Goal: Information Seeking & Learning: Learn about a topic

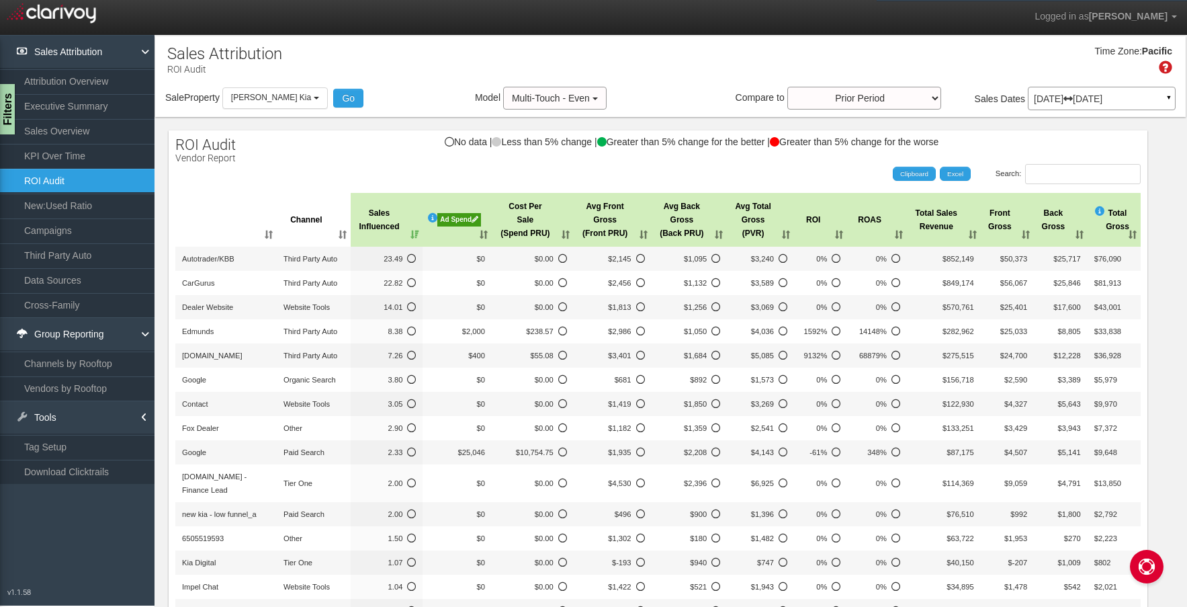
select select "object:640"
click at [112, 468] on link "Download Clicktrails" at bounding box center [77, 472] width 155 height 24
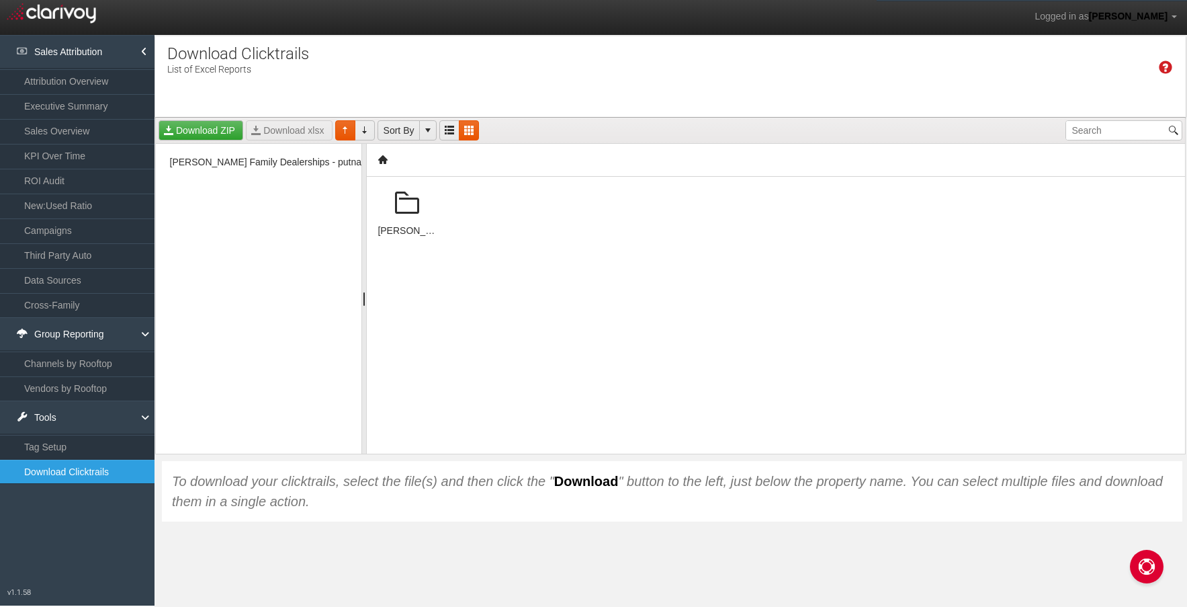
click at [405, 206] on span at bounding box center [407, 203] width 32 height 32
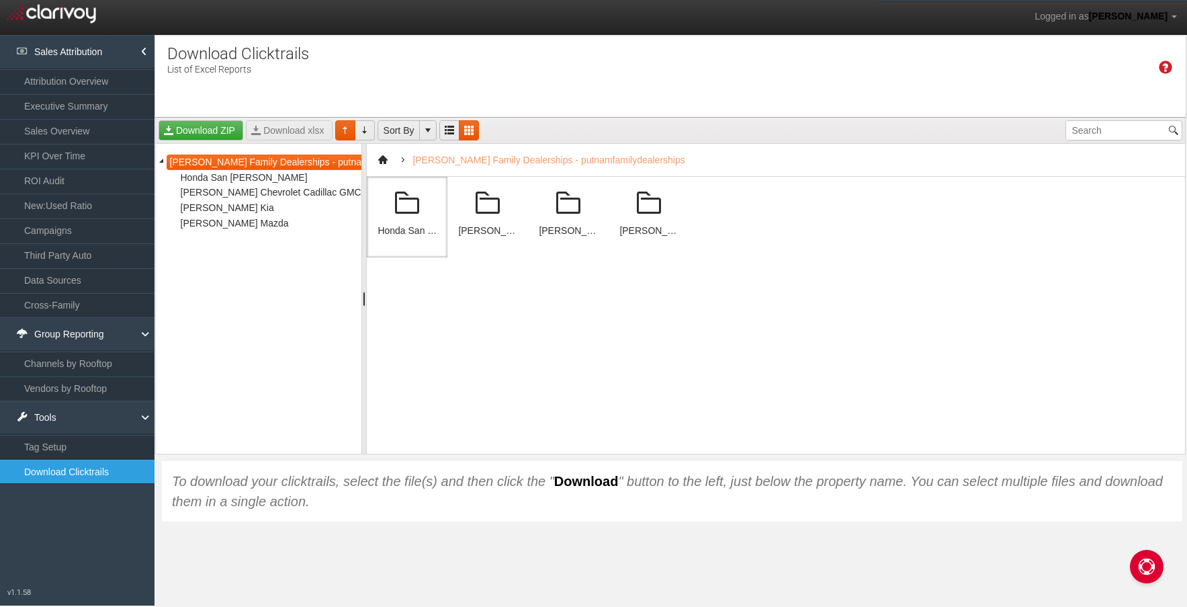
click at [405, 206] on span at bounding box center [407, 203] width 32 height 32
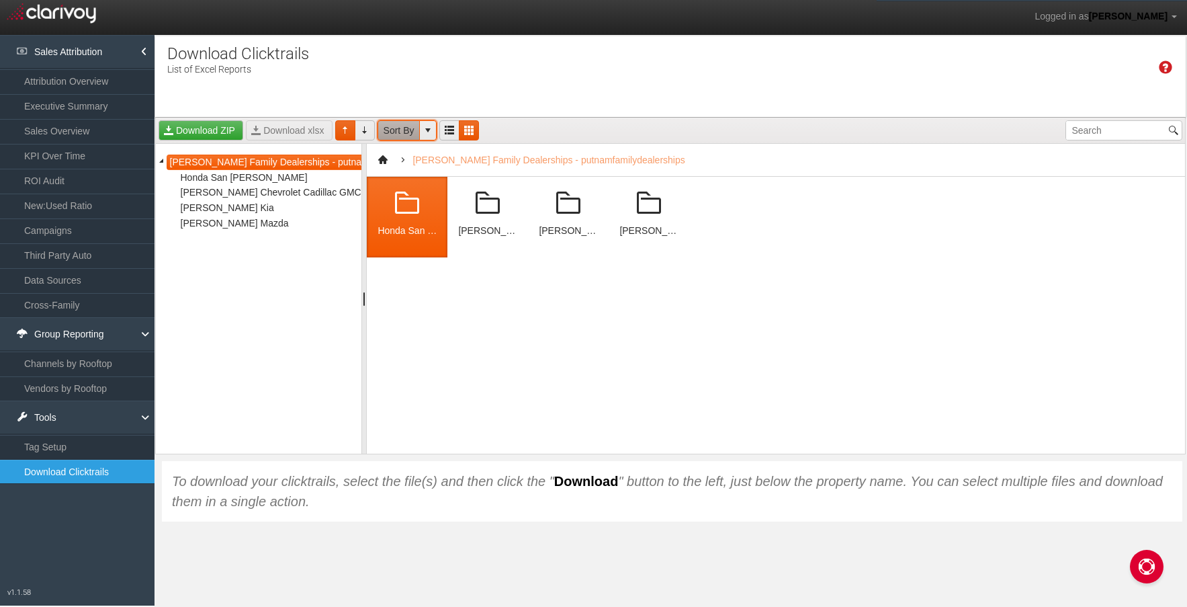
click at [390, 132] on link "Sort By" at bounding box center [399, 130] width 43 height 20
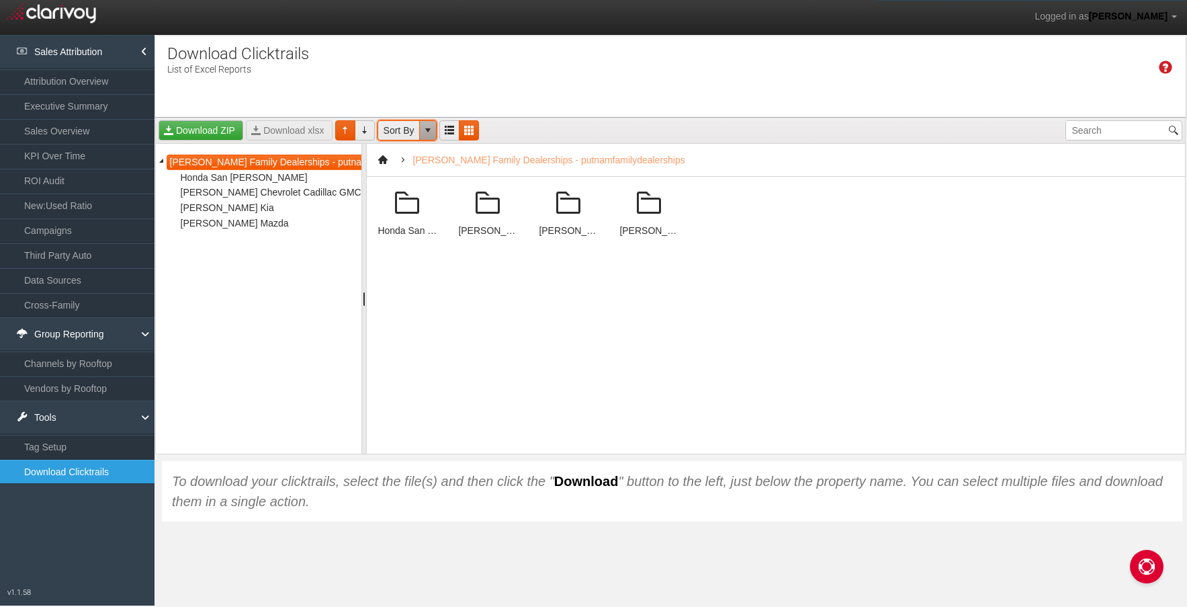
click at [426, 122] on link at bounding box center [427, 130] width 17 height 20
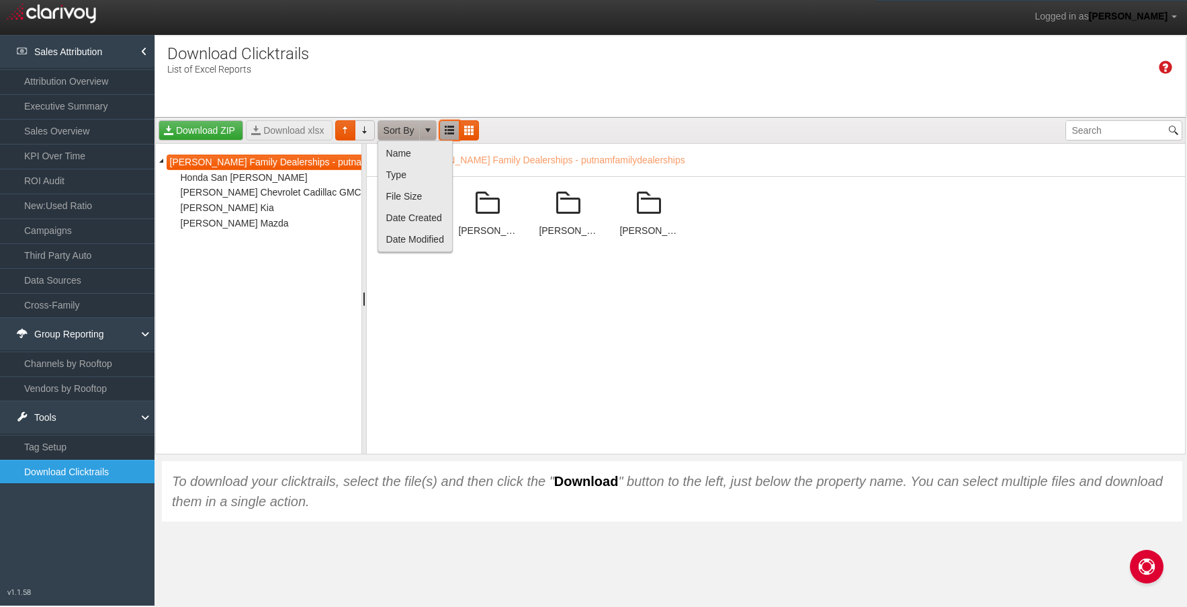
click at [451, 126] on link "Grid View" at bounding box center [450, 130] width 20 height 20
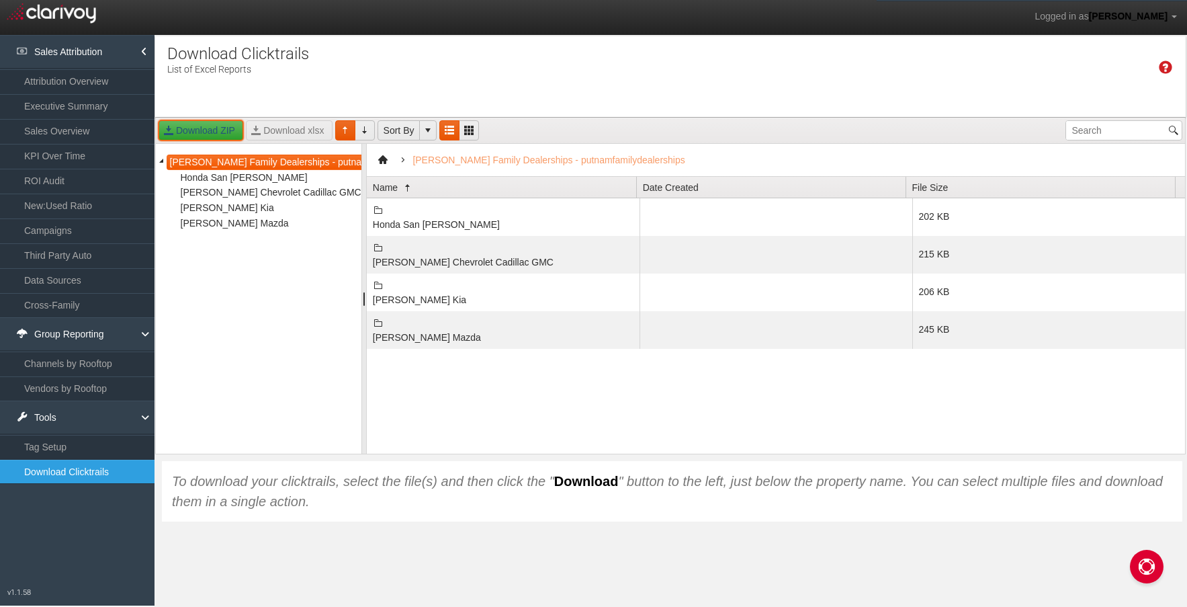
click at [484, 135] on div at bounding box center [772, 130] width 581 height 13
click at [462, 134] on link "List View" at bounding box center [469, 130] width 20 height 20
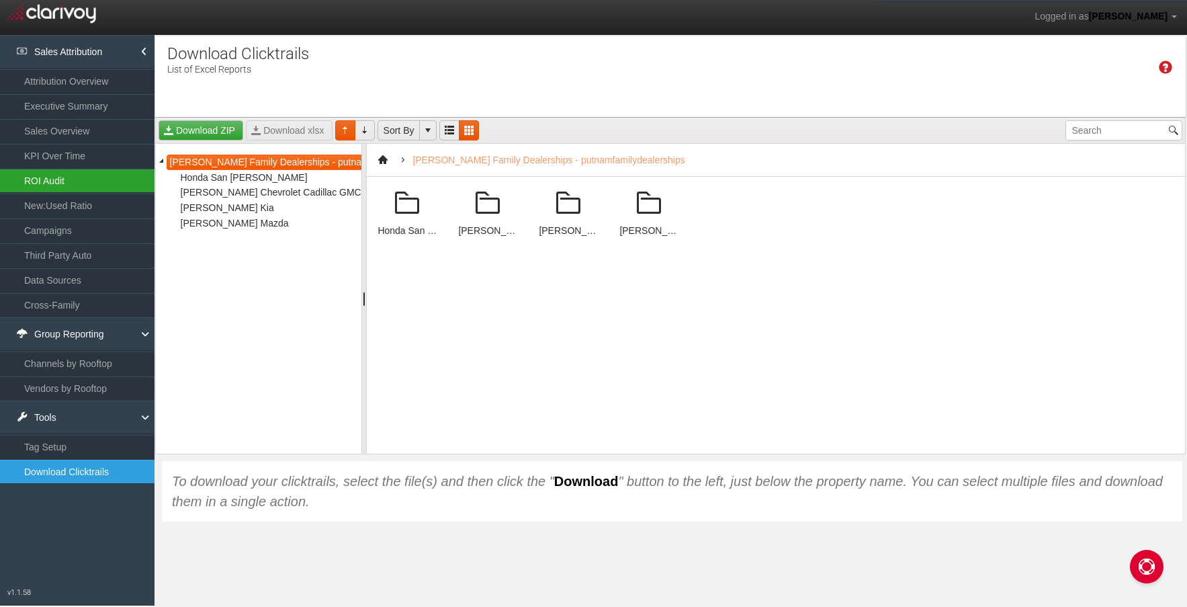
click at [111, 181] on link "ROI Audit" at bounding box center [77, 181] width 155 height 24
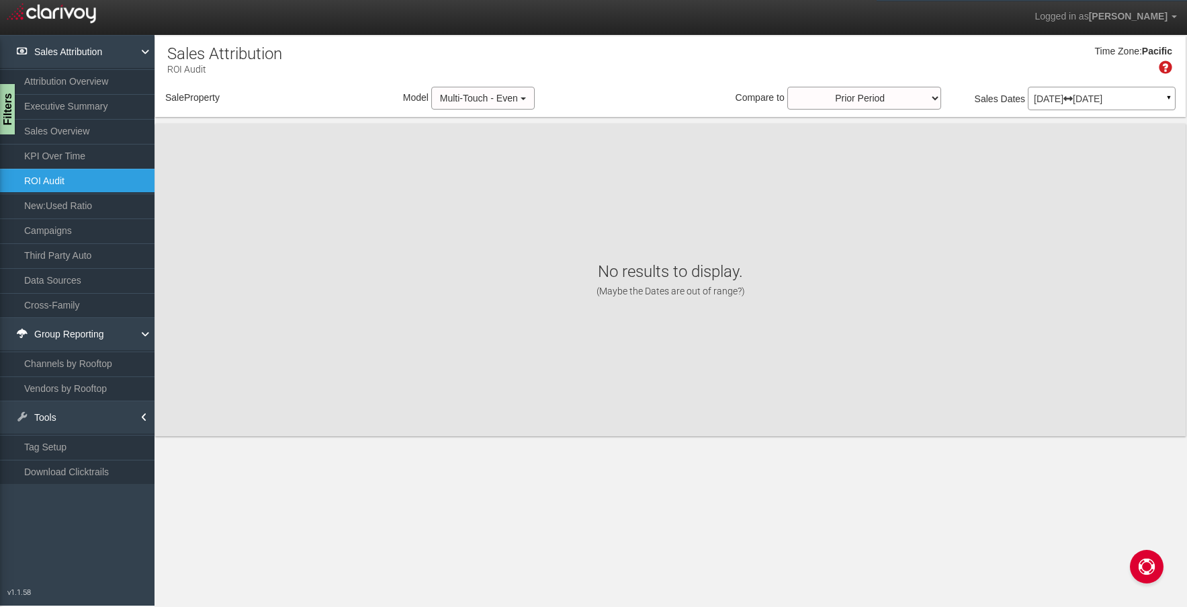
select select "object:699"
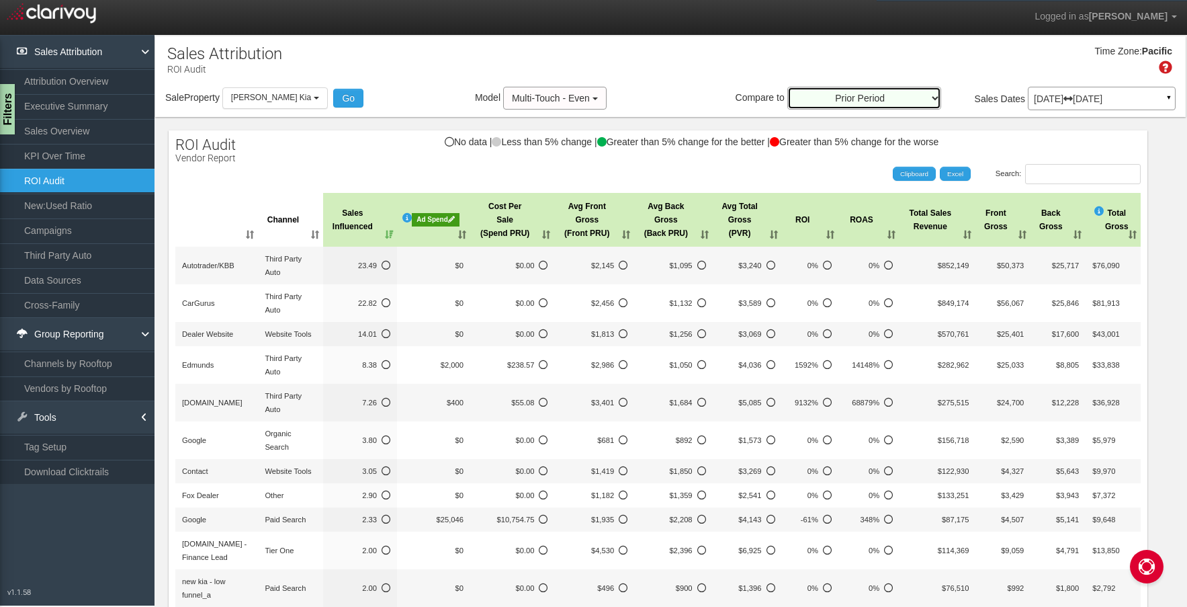
click at [872, 97] on select "Prior Period Prior Three Months Average Prior Twelve Months Average Year Over Y…" at bounding box center [865, 98] width 154 height 23
click at [650, 122] on div "X Add new record Save changes Cancel changes Export to Excel 2024 2025 2026 Cha…" at bounding box center [670, 491] width 1031 height 749
click at [555, 90] on button "Multi-Touch - Even" at bounding box center [554, 98] width 103 height 23
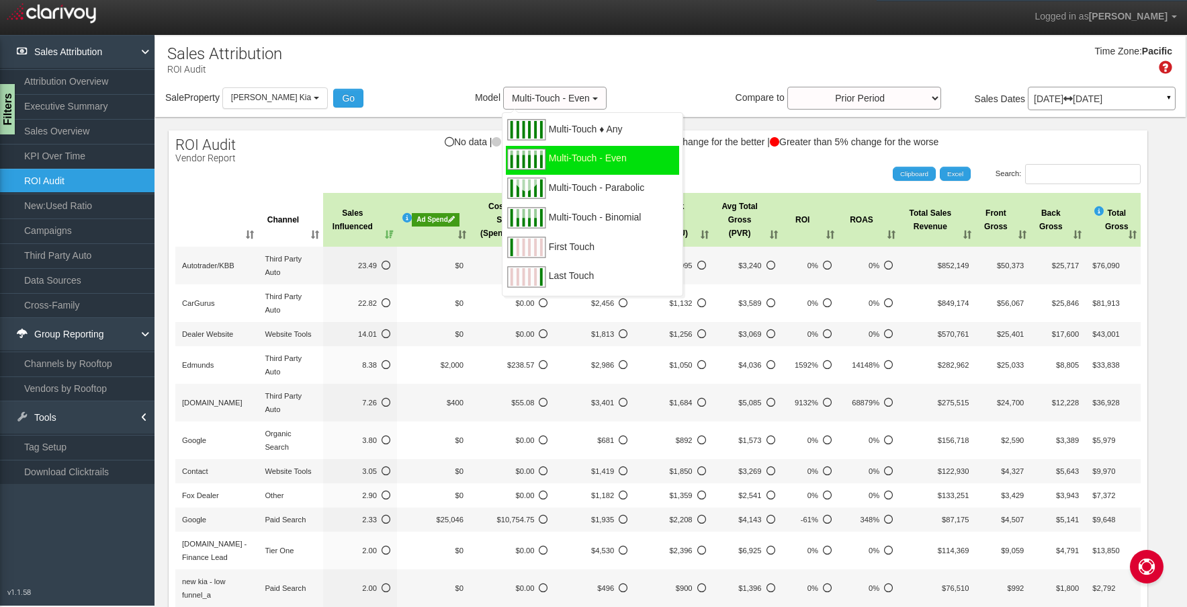
click at [692, 75] on div "Time Zone: Pacific" at bounding box center [670, 65] width 1031 height 44
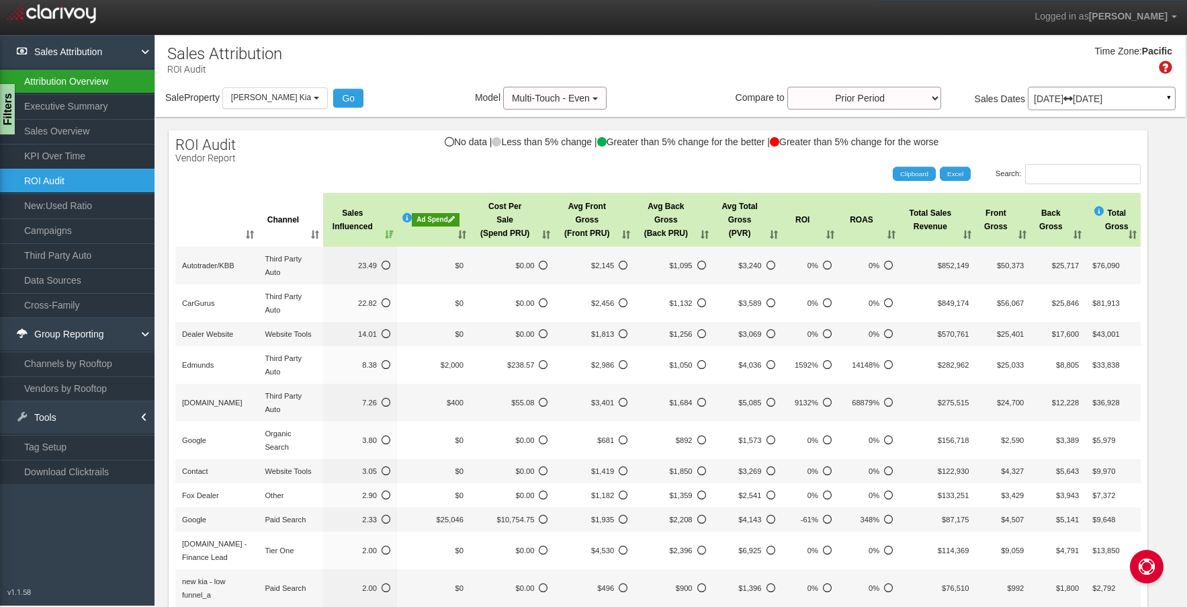
click at [100, 69] on link "Attribution Overview" at bounding box center [77, 81] width 155 height 24
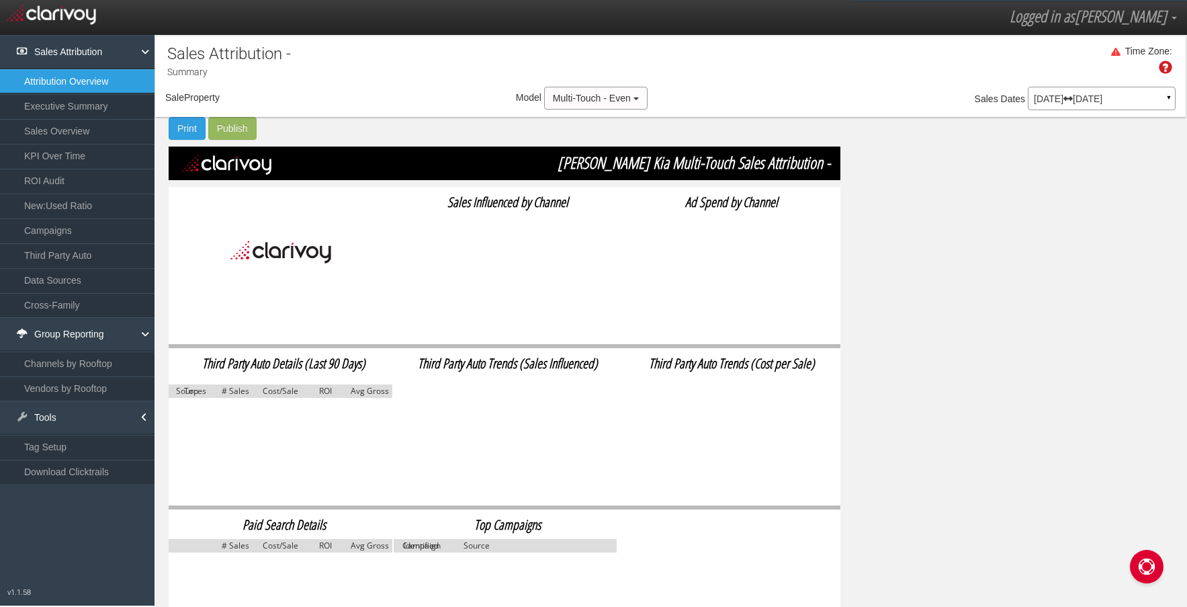
select select "object:733"
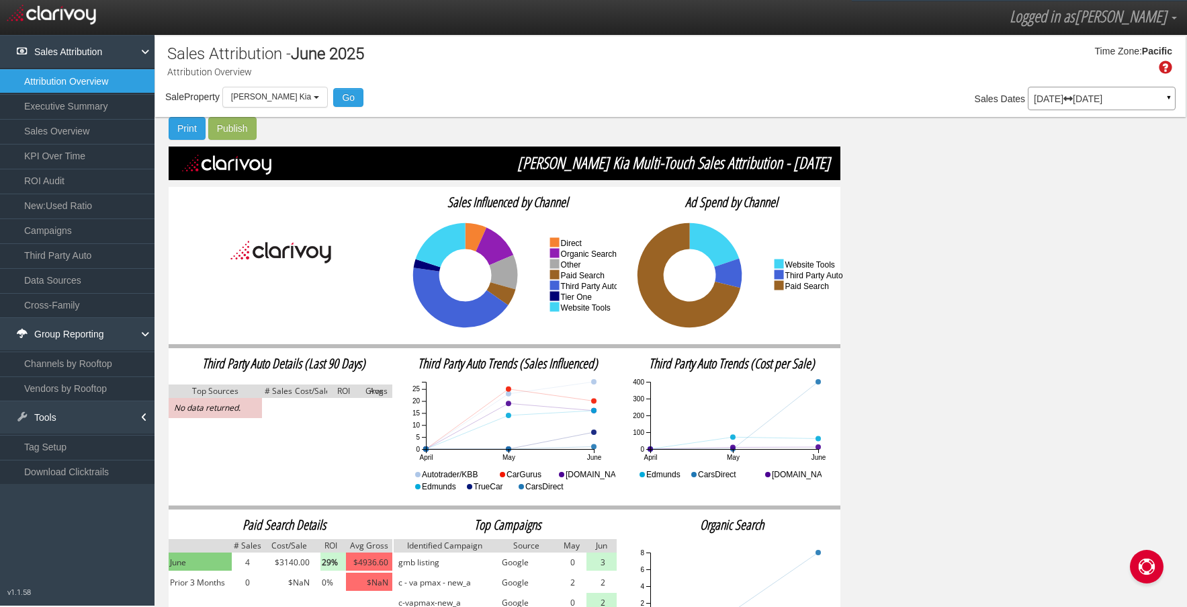
click at [490, 245] on icon at bounding box center [495, 246] width 38 height 38
click at [284, 247] on img at bounding box center [281, 252] width 101 height 37
click at [1157, 561] on button "Open Chat" at bounding box center [1147, 567] width 34 height 34
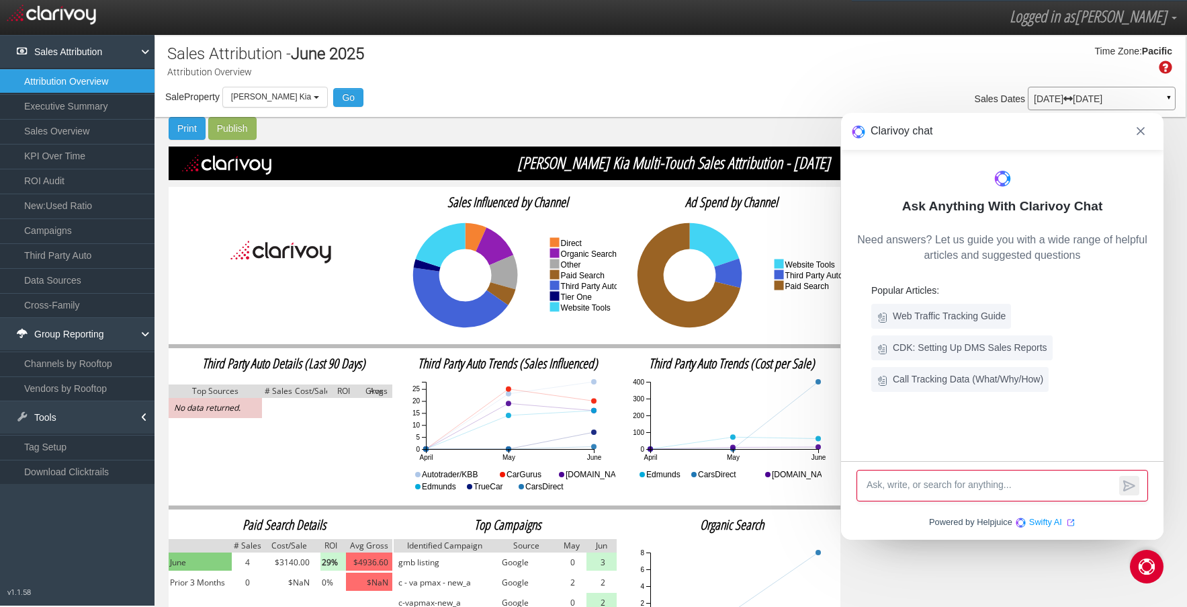
click at [1016, 482] on textarea at bounding box center [991, 485] width 251 height 15
type textarea "filtering sister store influence"
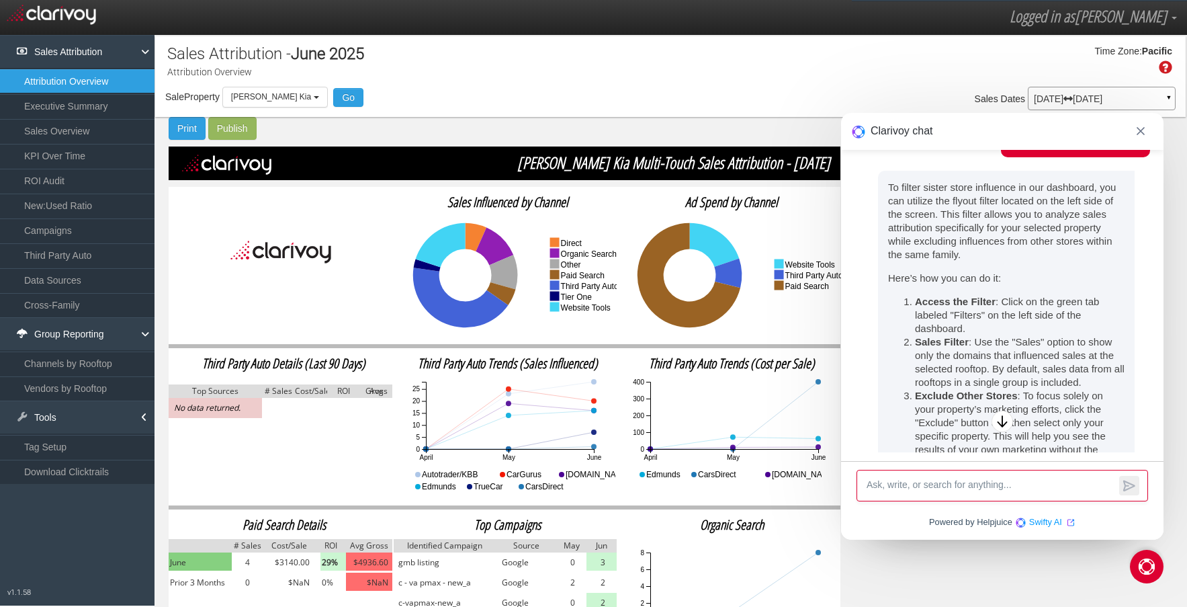
scroll to position [24, 0]
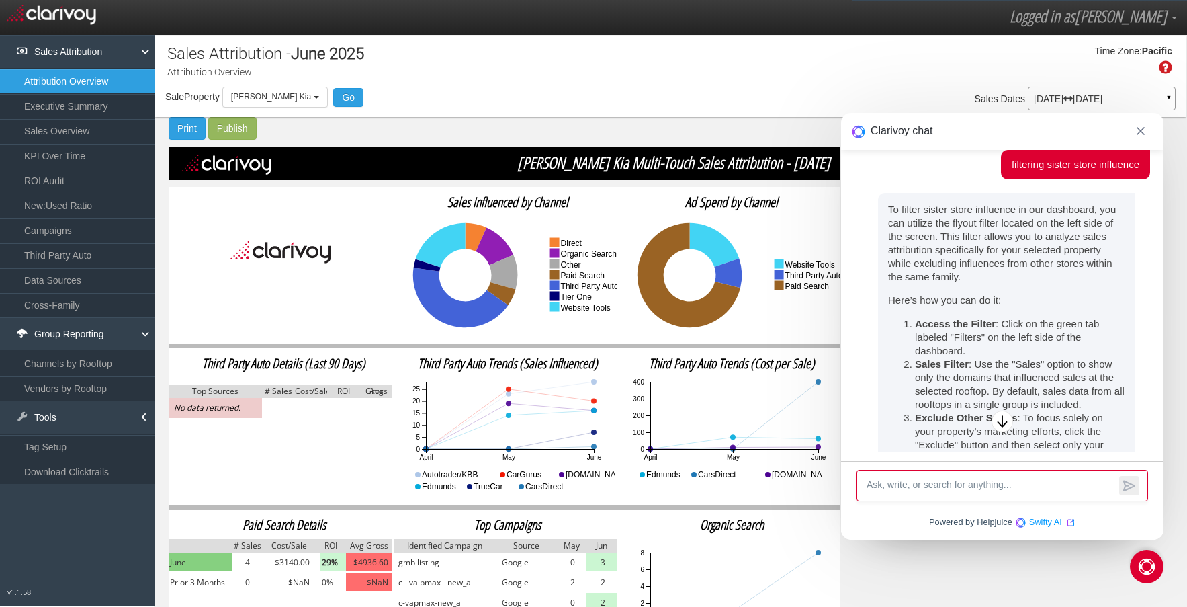
click at [778, 101] on div "Sale Property Loading Honda San [PERSON_NAME] Chevrolet Cadillac GMC [PERSON_NA…" at bounding box center [670, 101] width 1031 height 28
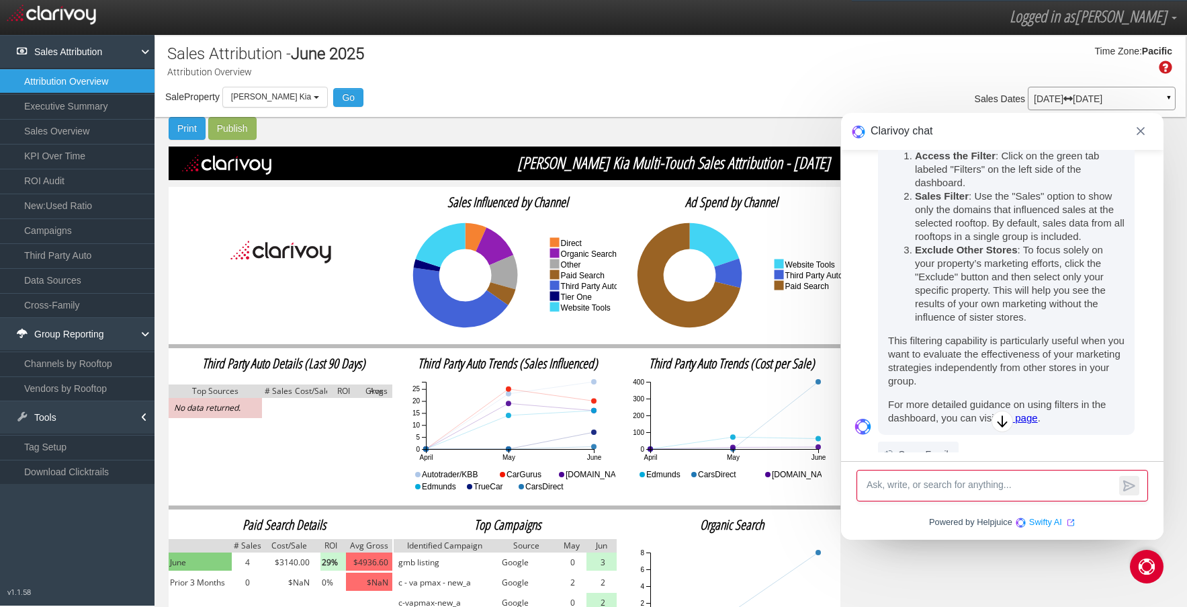
scroll to position [225, 0]
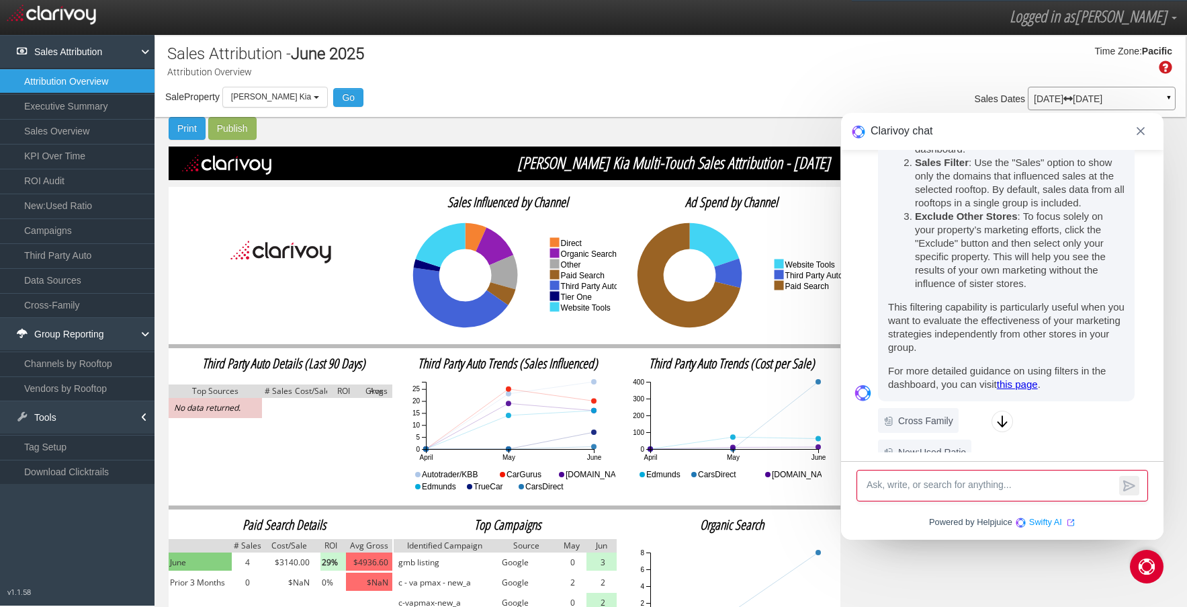
click at [1019, 380] on link "this page" at bounding box center [1017, 383] width 41 height 11
click at [126, 48] on link "Sales Attribution" at bounding box center [77, 52] width 155 height 34
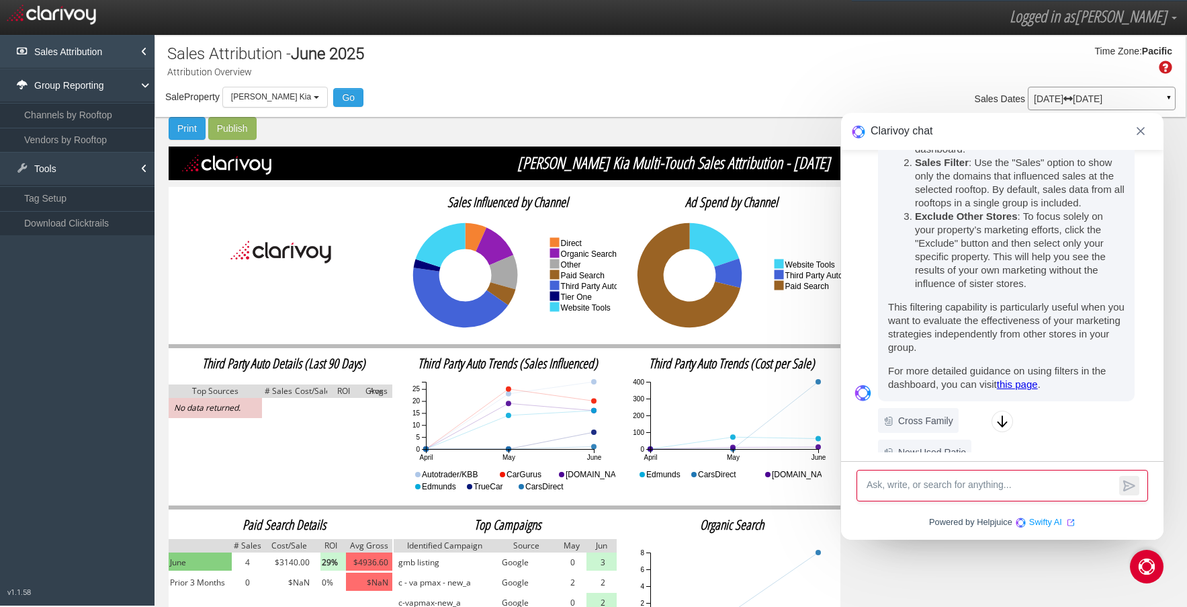
click at [126, 48] on link "Sales Attribution" at bounding box center [77, 52] width 155 height 34
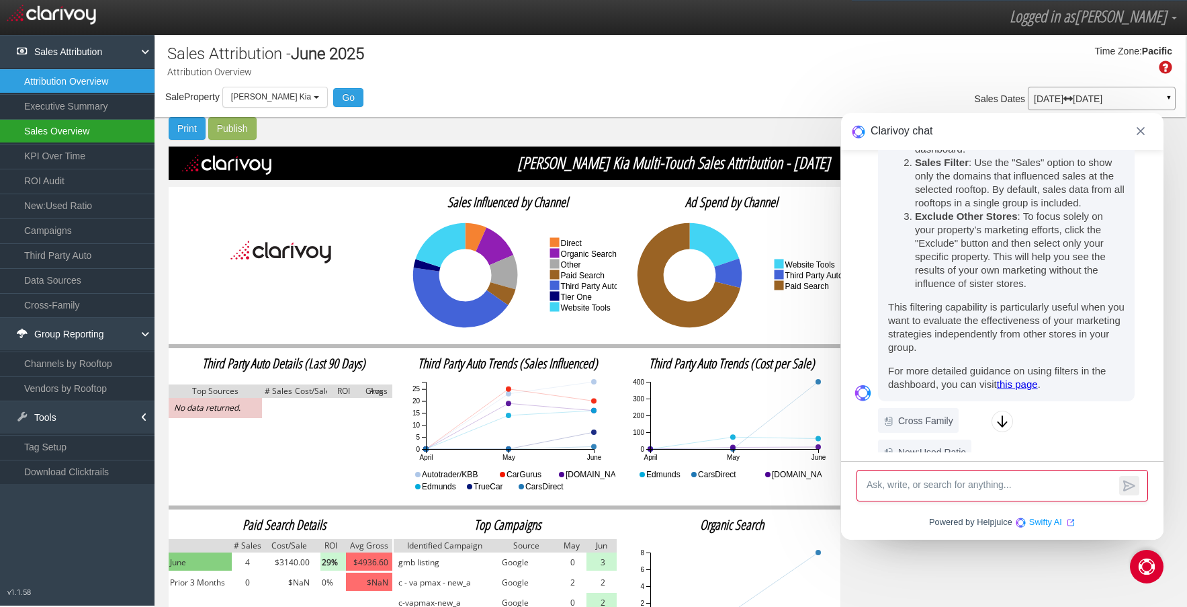
click at [85, 134] on link "Sales Overview" at bounding box center [77, 131] width 155 height 24
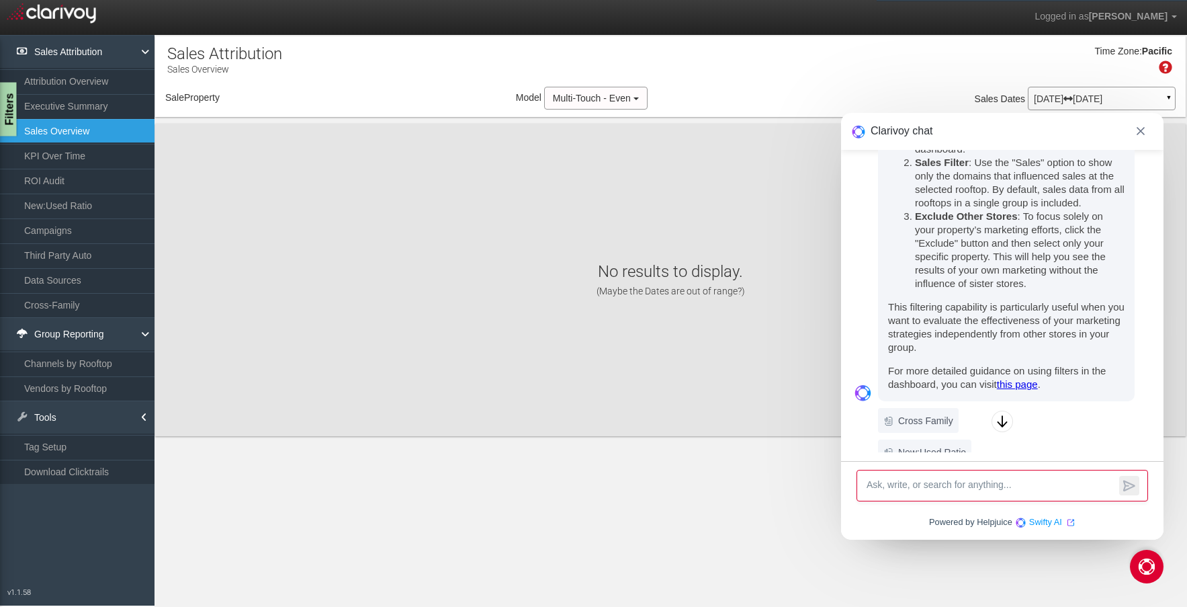
click at [5, 116] on div "Filters" at bounding box center [8, 110] width 17 height 54
select select "object:780"
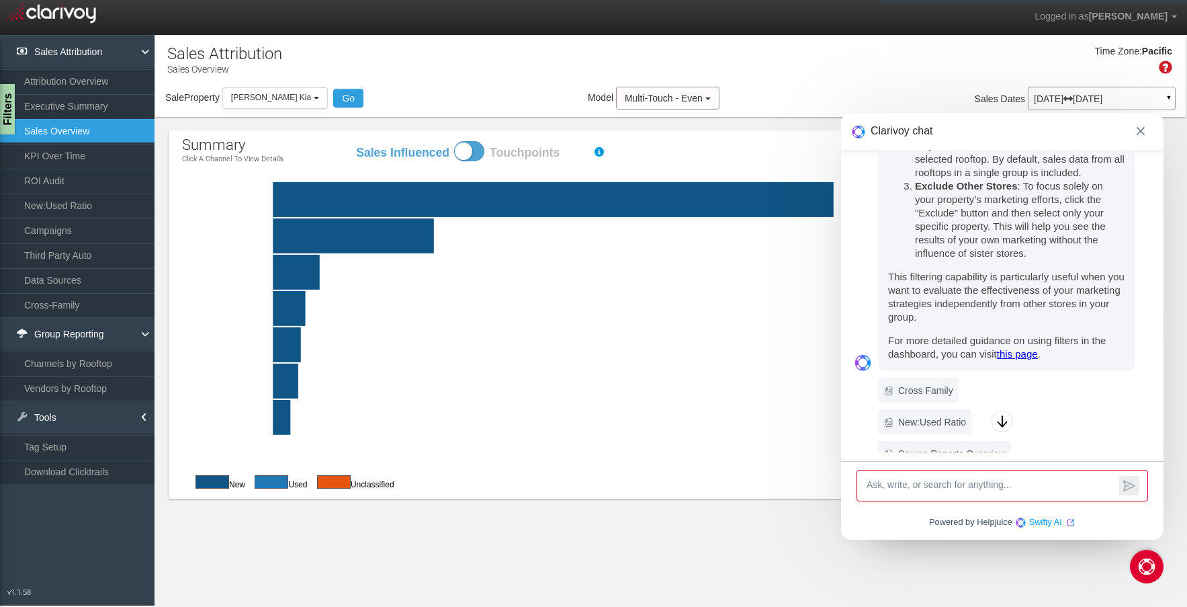
scroll to position [225, 0]
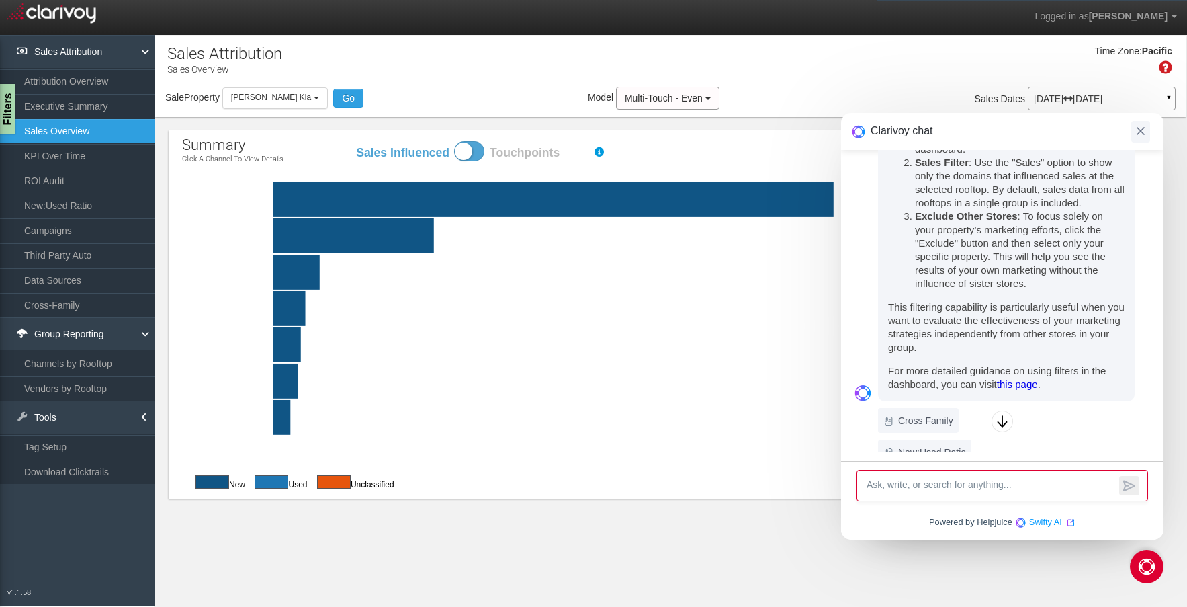
click at [1140, 125] on span at bounding box center [1141, 132] width 19 height 22
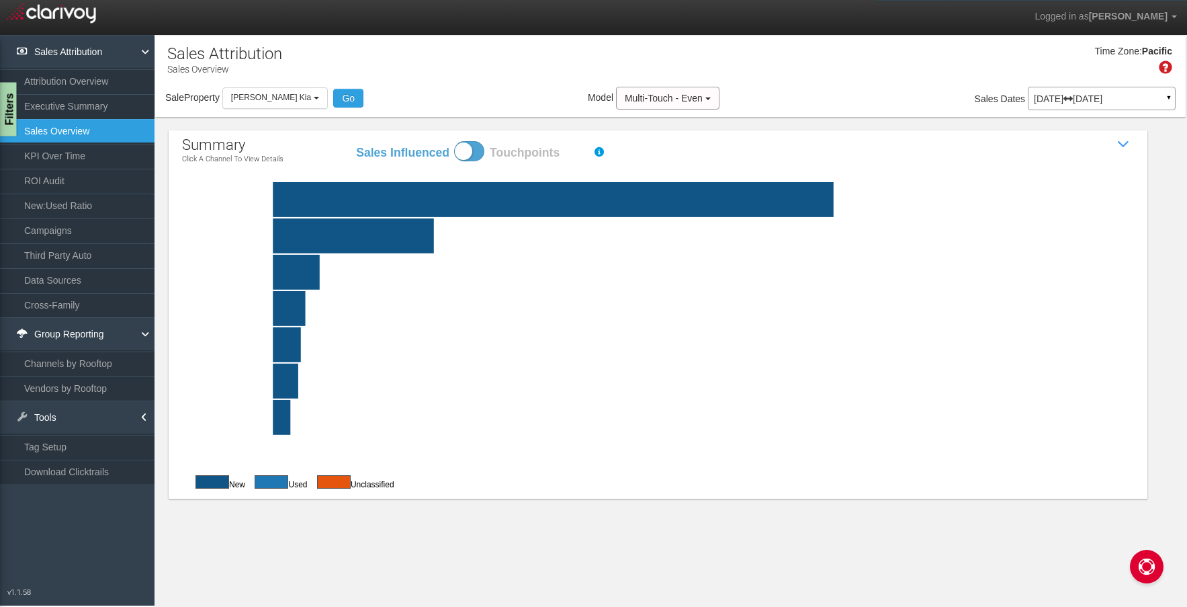
click at [6, 106] on div "Filters" at bounding box center [8, 110] width 17 height 54
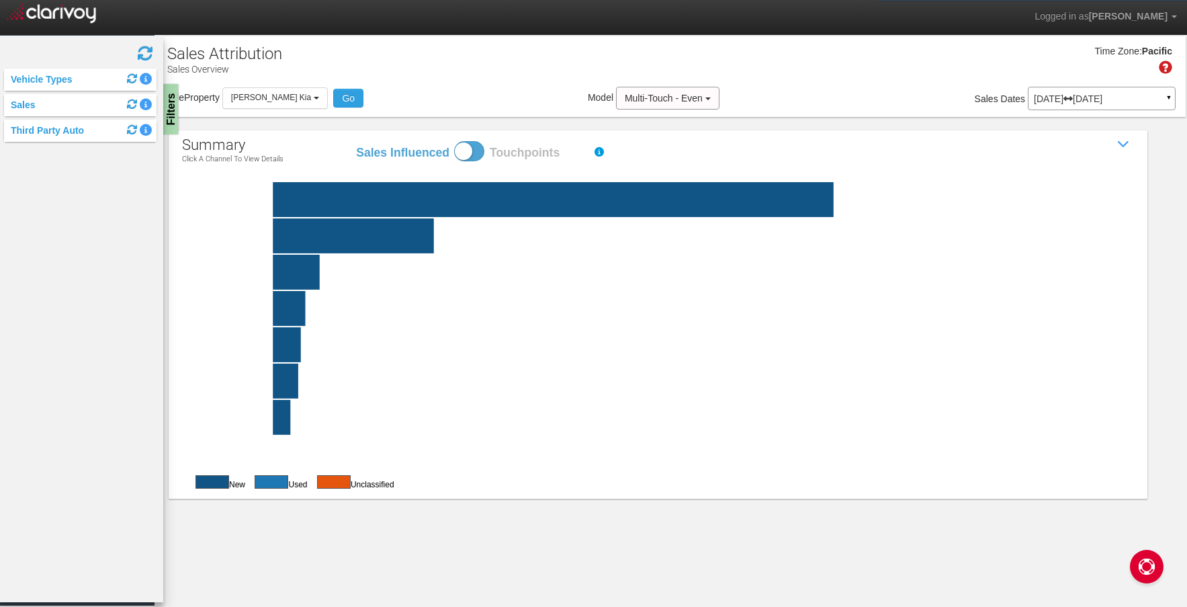
click at [124, 132] on button at bounding box center [131, 130] width 15 height 15
click at [79, 137] on div "Third Party Auto" at bounding box center [80, 131] width 153 height 22
click at [65, 130] on link "Third Party Auto" at bounding box center [44, 130] width 80 height 11
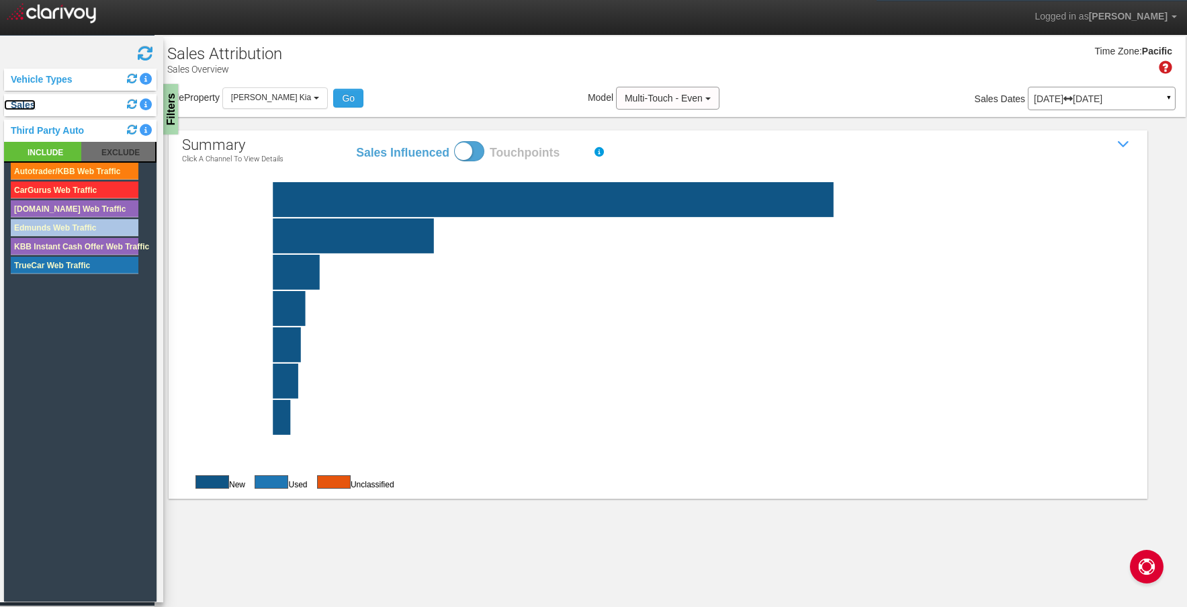
click at [32, 106] on link "Sales" at bounding box center [20, 104] width 32 height 11
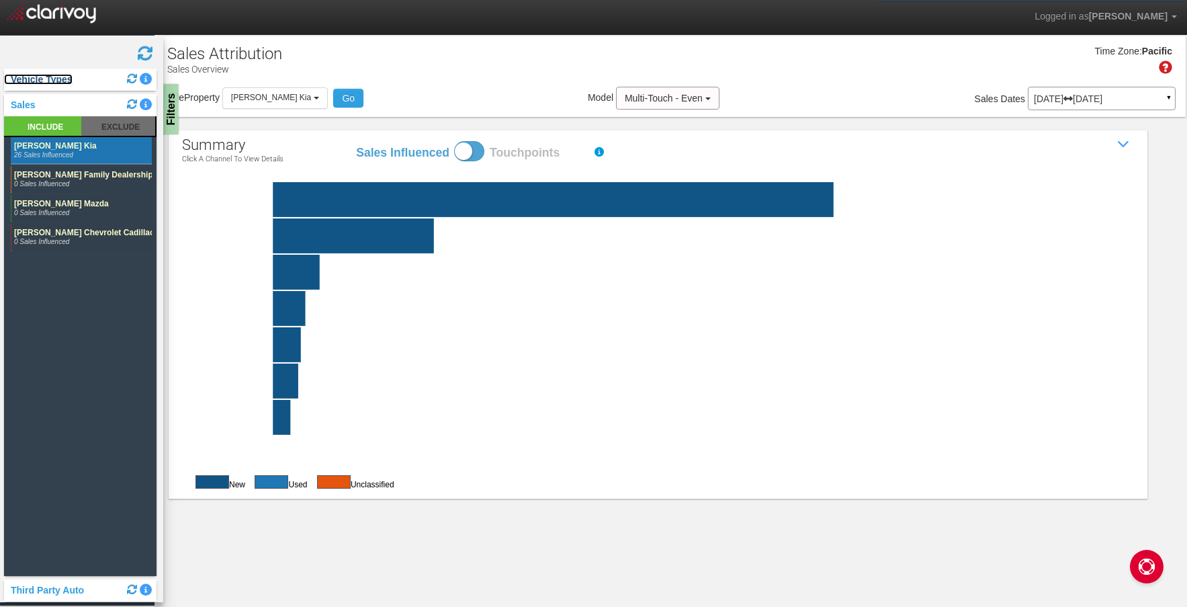
click at [54, 80] on link "Vehicle Types" at bounding box center [38, 79] width 69 height 11
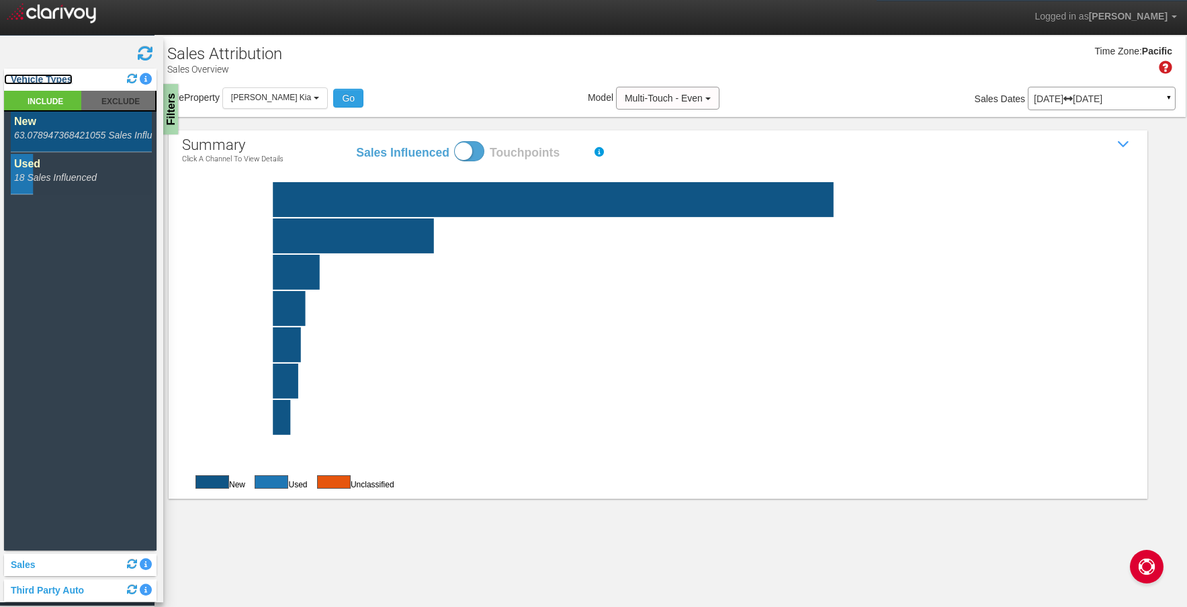
click at [56, 79] on link "Vehicle Types" at bounding box center [38, 79] width 69 height 11
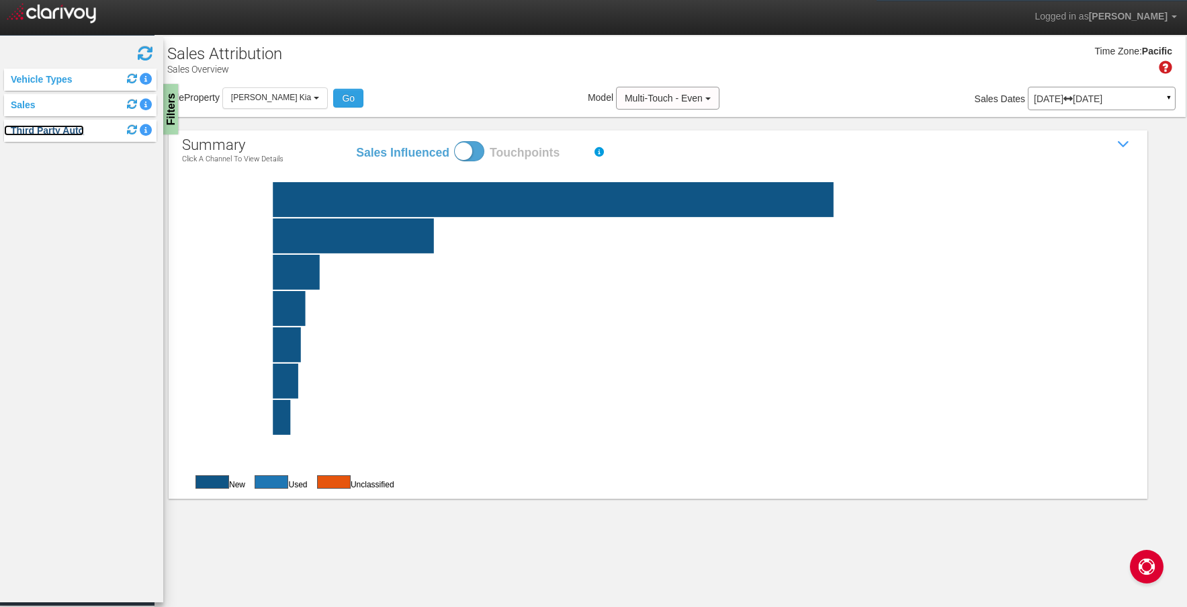
click at [65, 132] on link "Third Party Auto" at bounding box center [44, 130] width 80 height 11
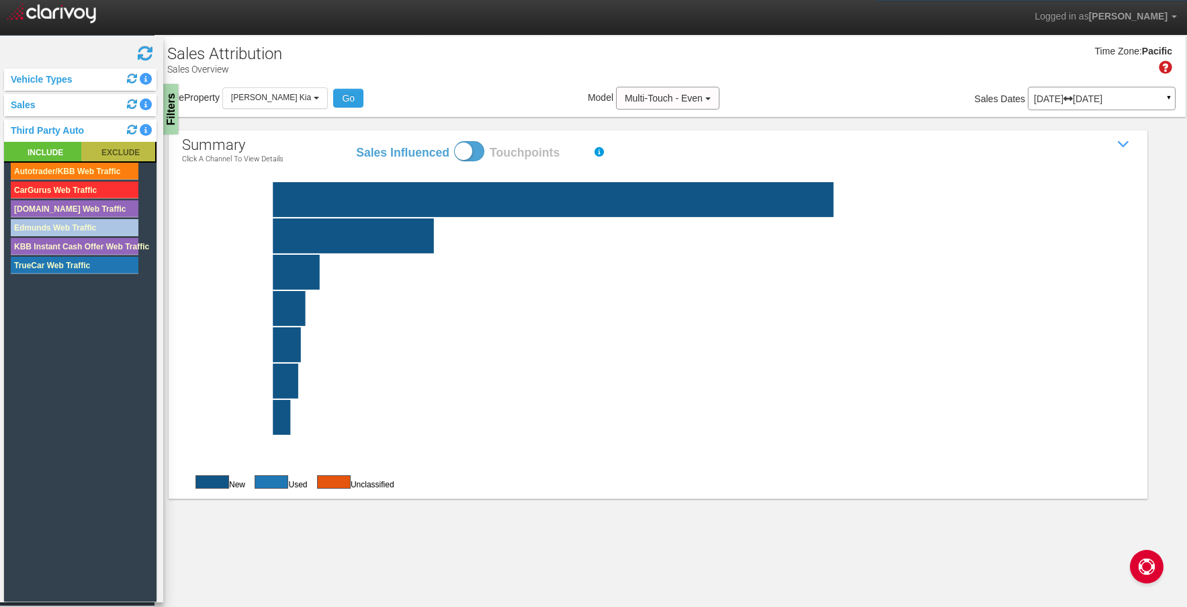
click at [101, 153] on rect at bounding box center [118, 151] width 74 height 19
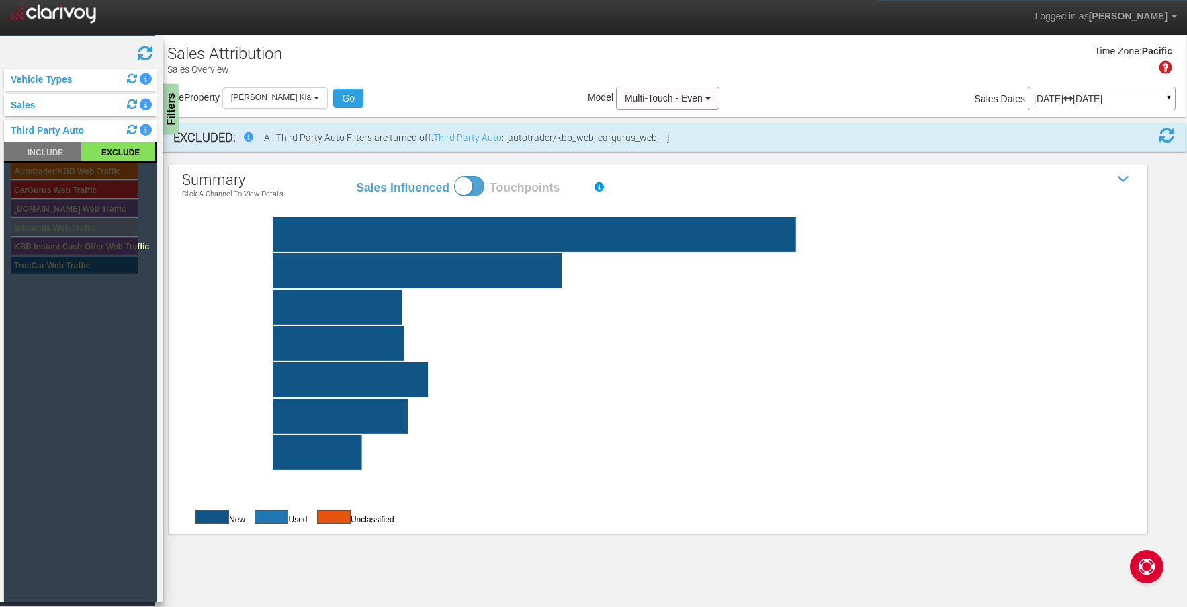
click at [71, 186] on rect at bounding box center [75, 189] width 128 height 17
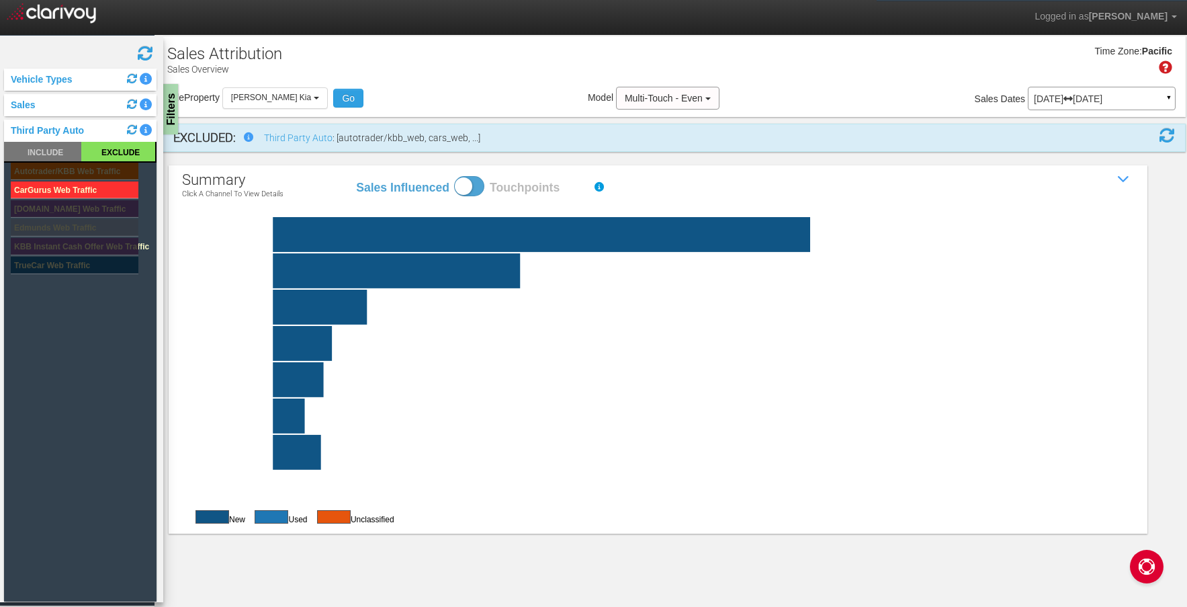
click at [91, 191] on rect at bounding box center [75, 189] width 128 height 17
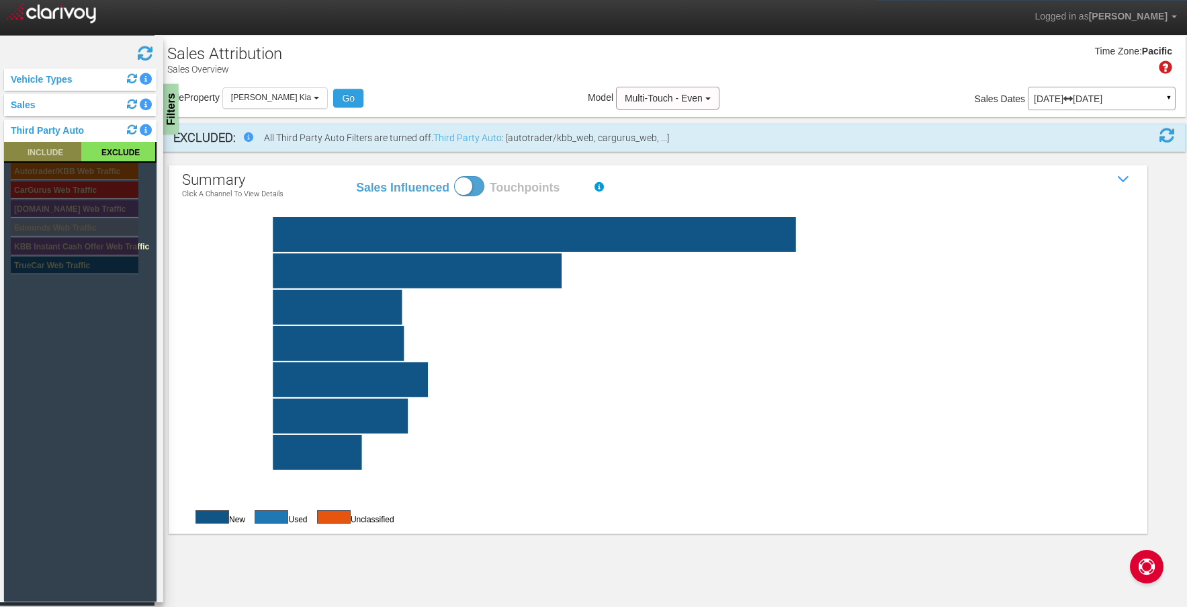
click at [61, 146] on rect at bounding box center [42, 151] width 77 height 19
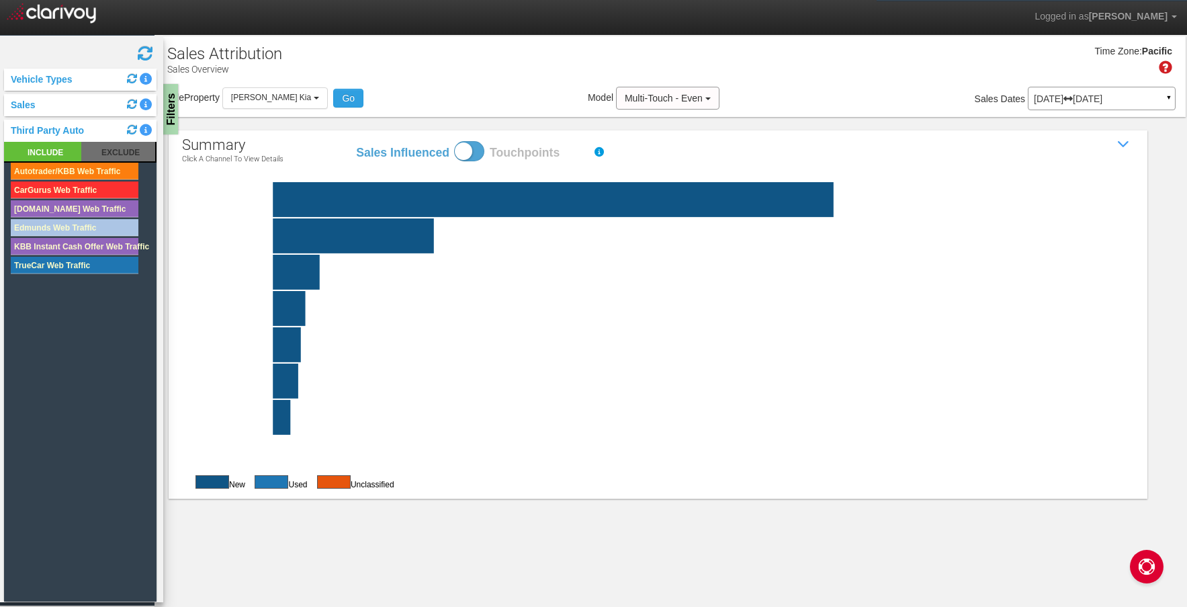
click at [85, 183] on rect at bounding box center [75, 189] width 128 height 17
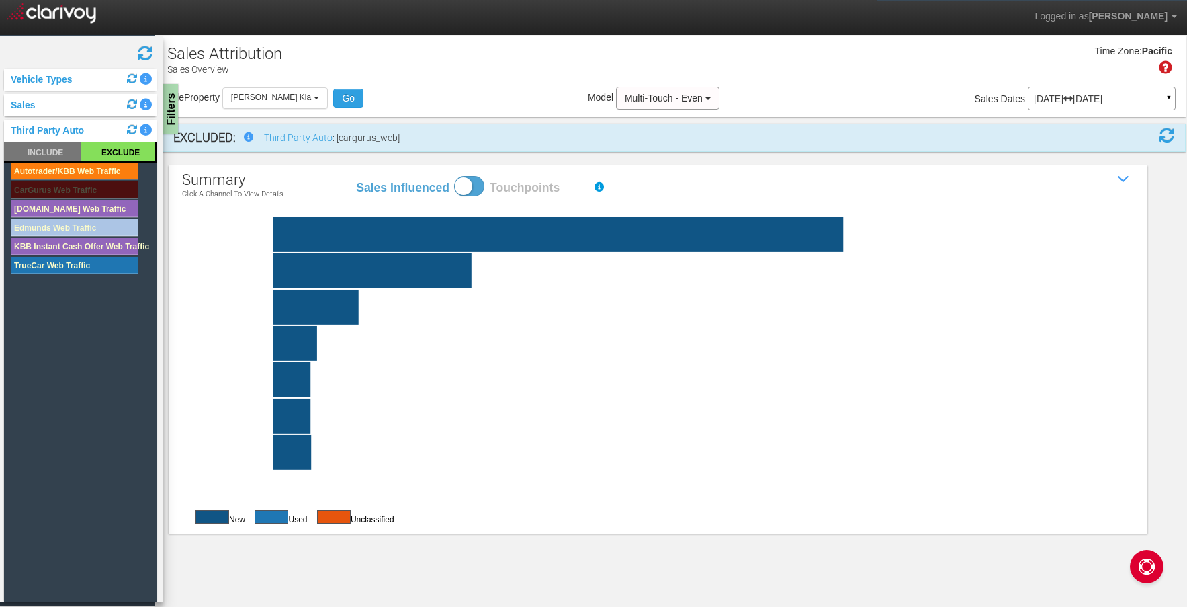
click at [470, 183] on span at bounding box center [469, 186] width 30 height 20
click at [356, 176] on input "Sales Influenced Touchpoints" at bounding box center [355, 175] width 1 height 1
checkbox input "true"
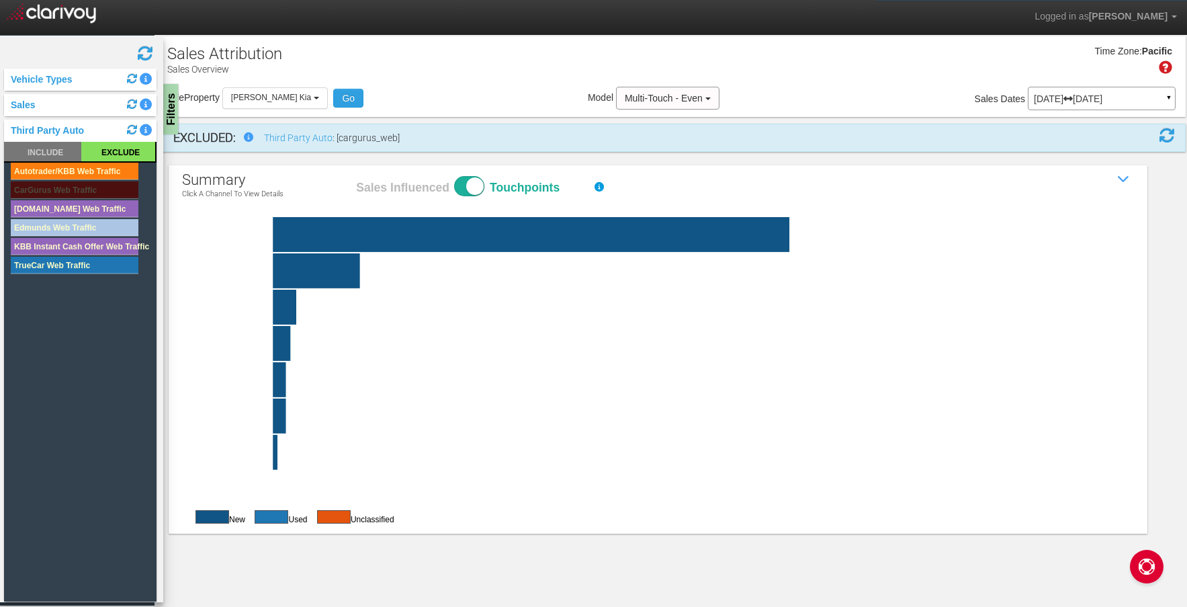
click at [116, 185] on rect at bounding box center [75, 189] width 128 height 17
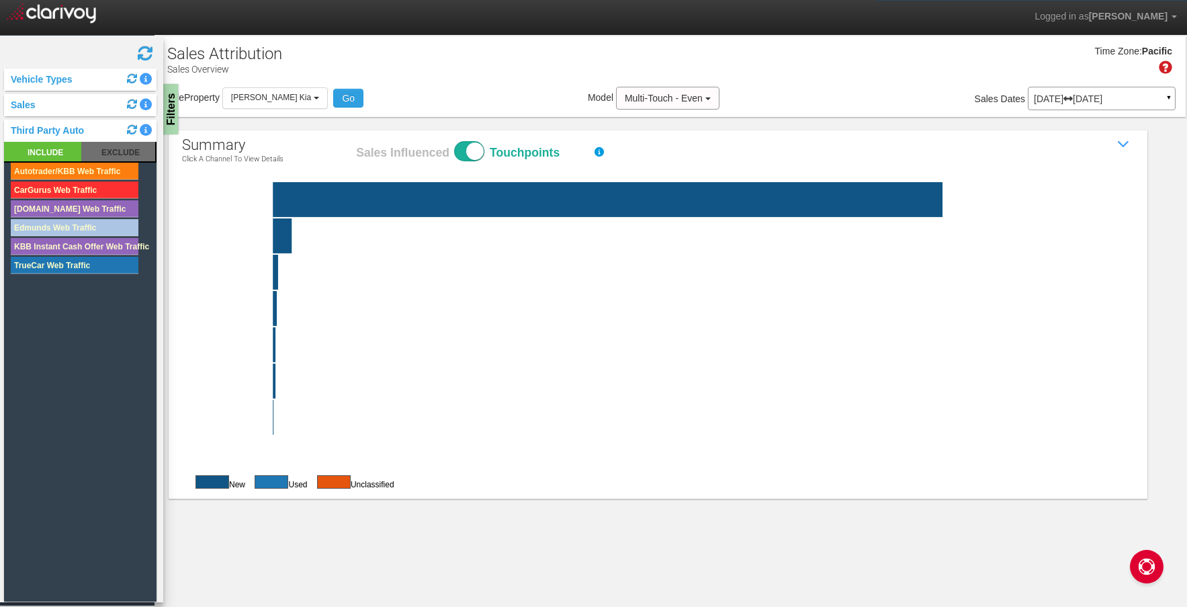
click at [116, 185] on rect at bounding box center [75, 189] width 128 height 17
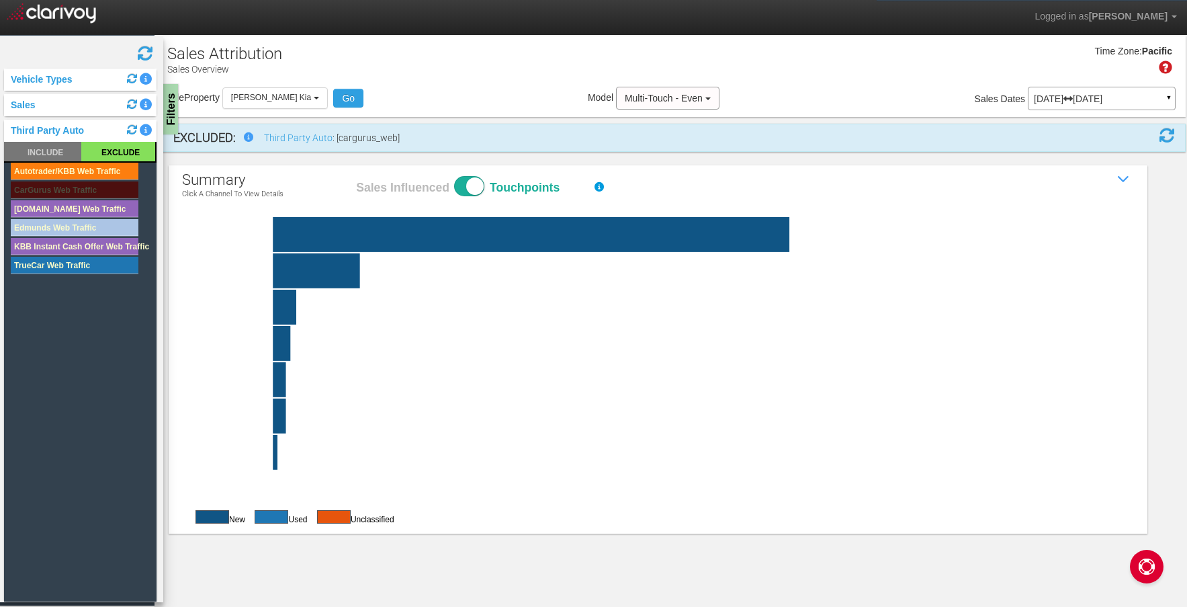
click at [122, 186] on rect at bounding box center [75, 189] width 128 height 17
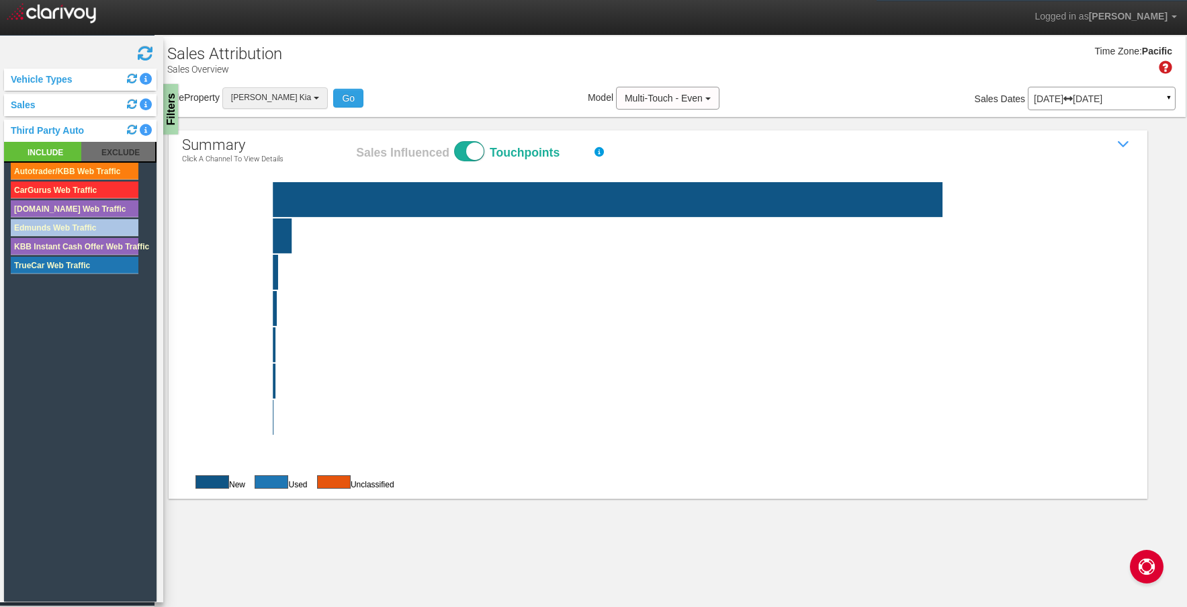
click at [276, 100] on button "[PERSON_NAME] Kia" at bounding box center [275, 97] width 106 height 21
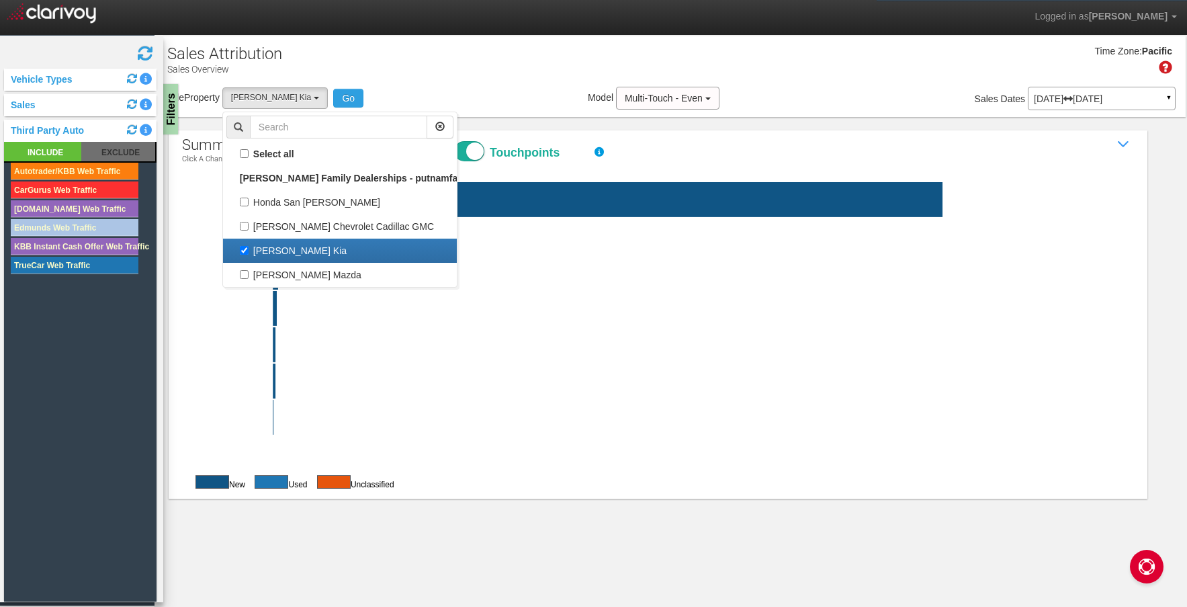
click at [262, 245] on label "[PERSON_NAME] Kia" at bounding box center [339, 250] width 227 height 17
click at [249, 246] on input "[PERSON_NAME] Kia" at bounding box center [244, 250] width 9 height 9
checkbox input "false"
select select
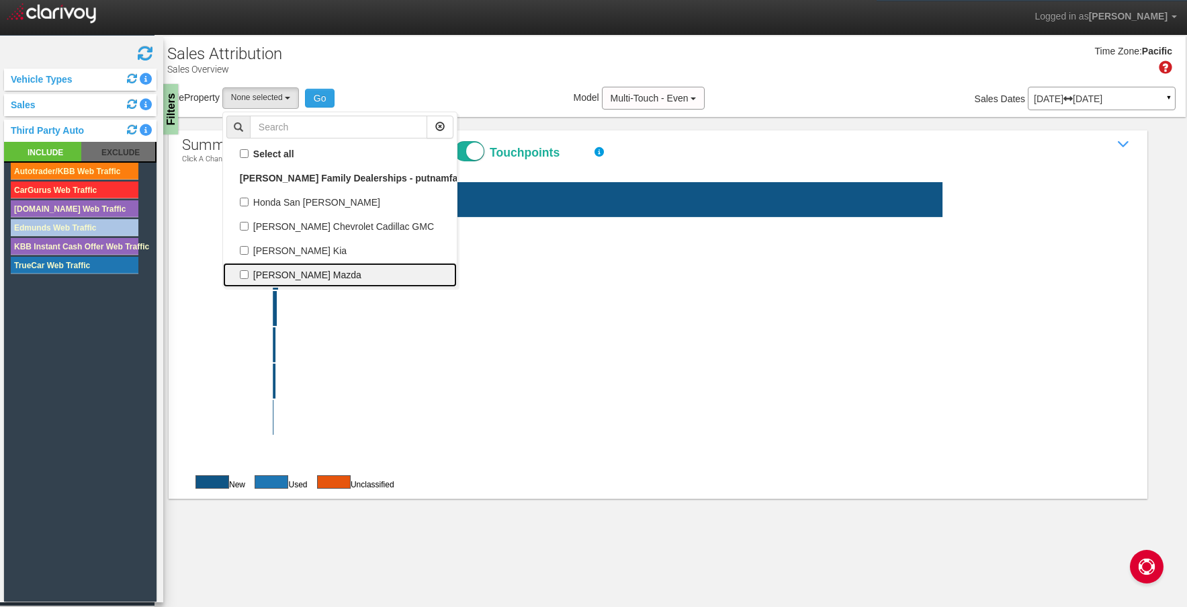
click at [269, 269] on label "[PERSON_NAME] Mazda" at bounding box center [339, 274] width 227 height 17
click at [249, 270] on input "[PERSON_NAME] Mazda" at bounding box center [244, 274] width 9 height 9
checkbox input "true"
select select "object:781"
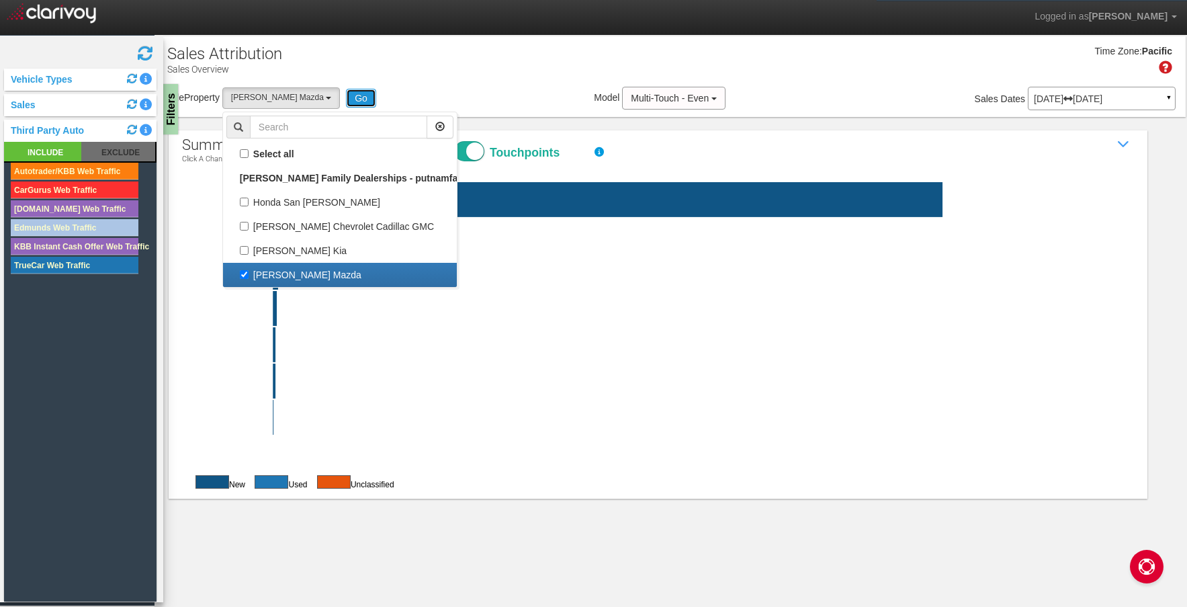
click at [346, 97] on button "Go" at bounding box center [361, 98] width 30 height 19
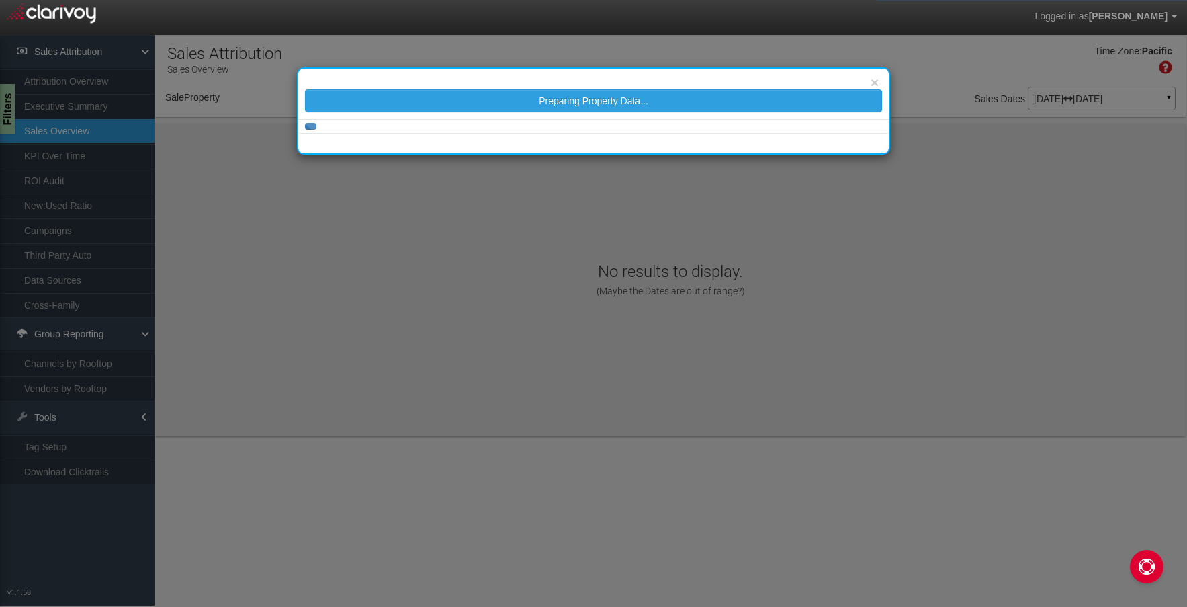
select select "object:840"
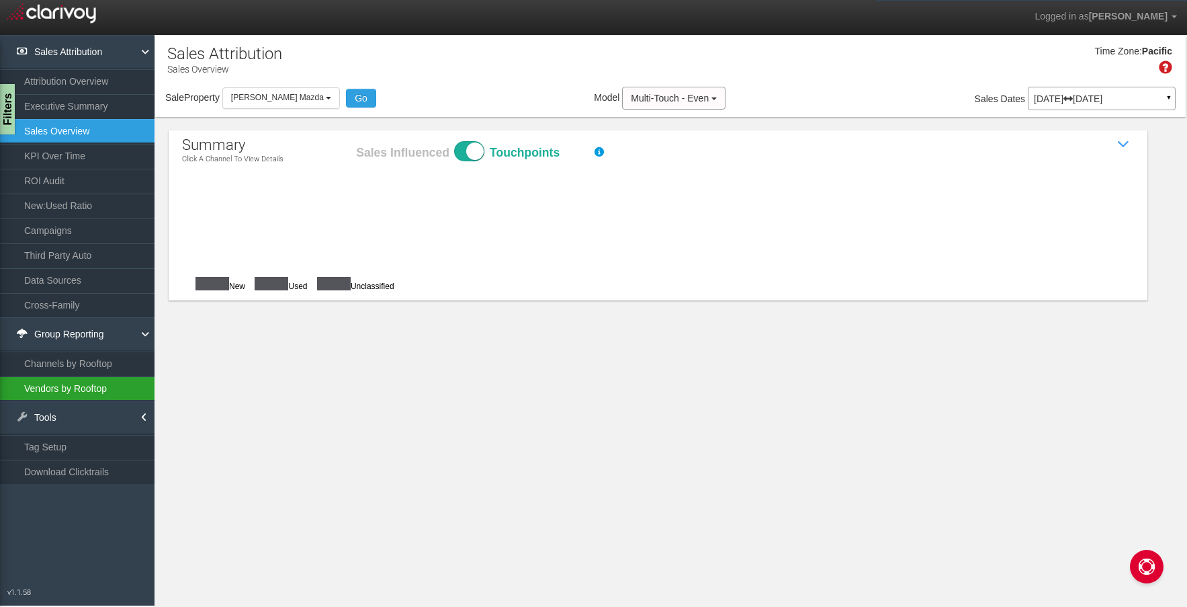
checkbox input "true"
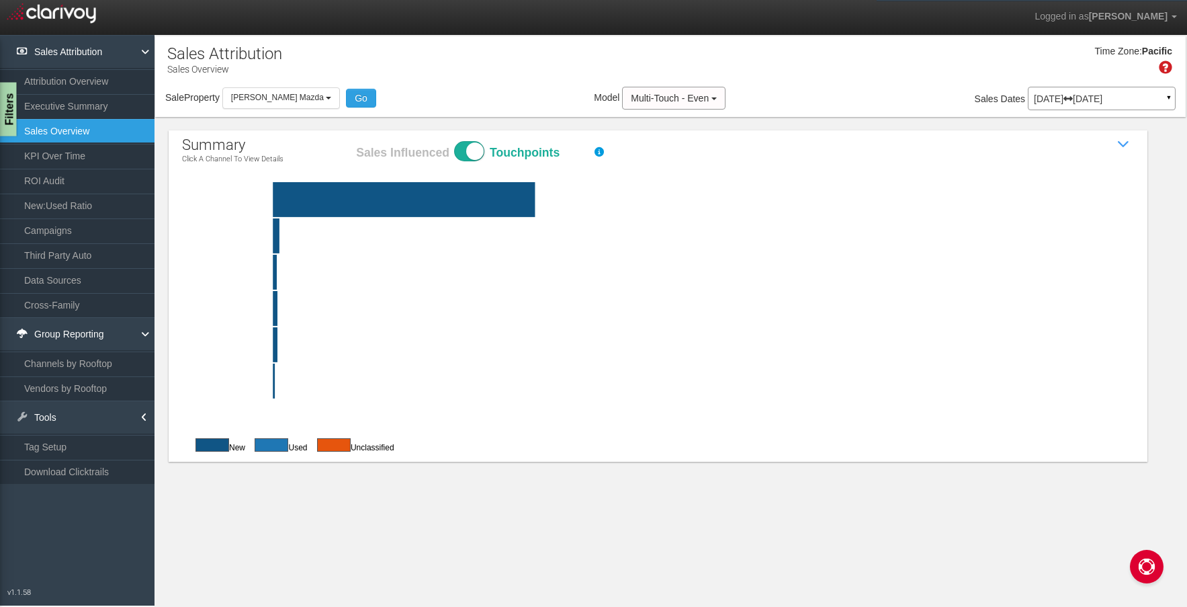
click at [3, 117] on div "Filters" at bounding box center [8, 110] width 17 height 54
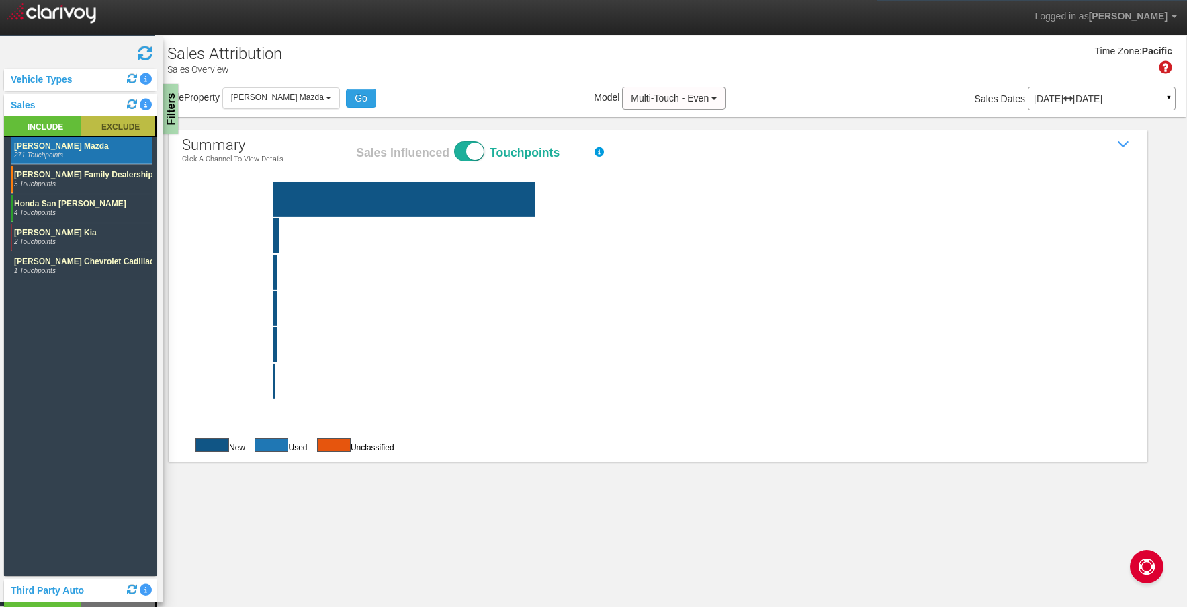
click at [96, 122] on rect at bounding box center [118, 125] width 74 height 19
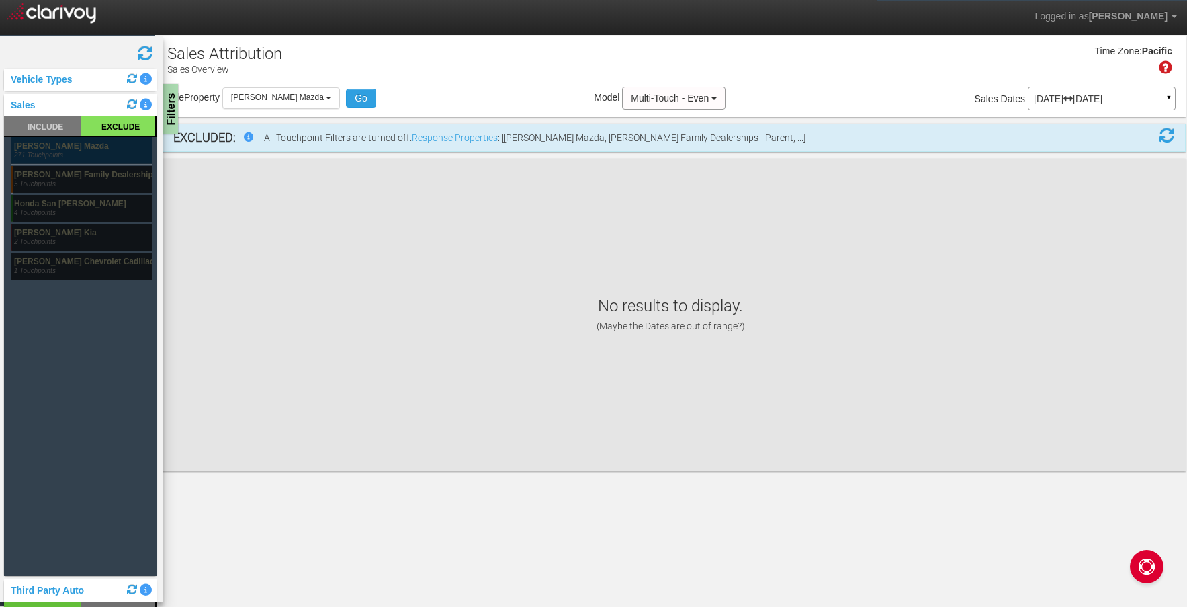
click at [102, 108] on div "Sales" at bounding box center [80, 105] width 153 height 22
click at [21, 106] on link "Sales" at bounding box center [20, 104] width 32 height 11
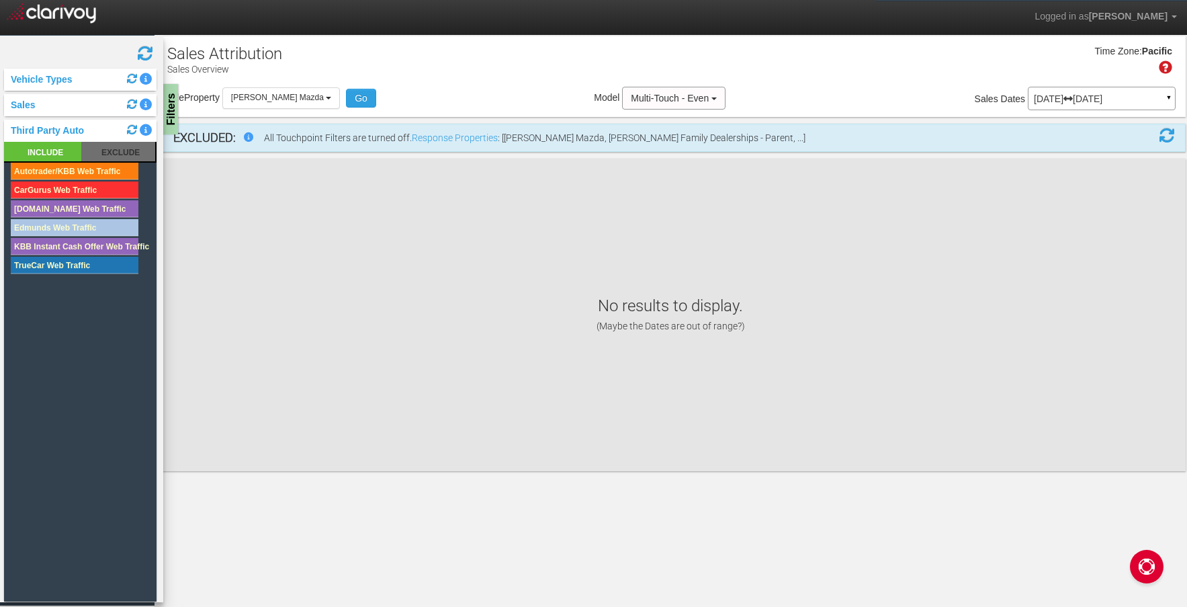
click at [81, 188] on rect at bounding box center [75, 189] width 128 height 17
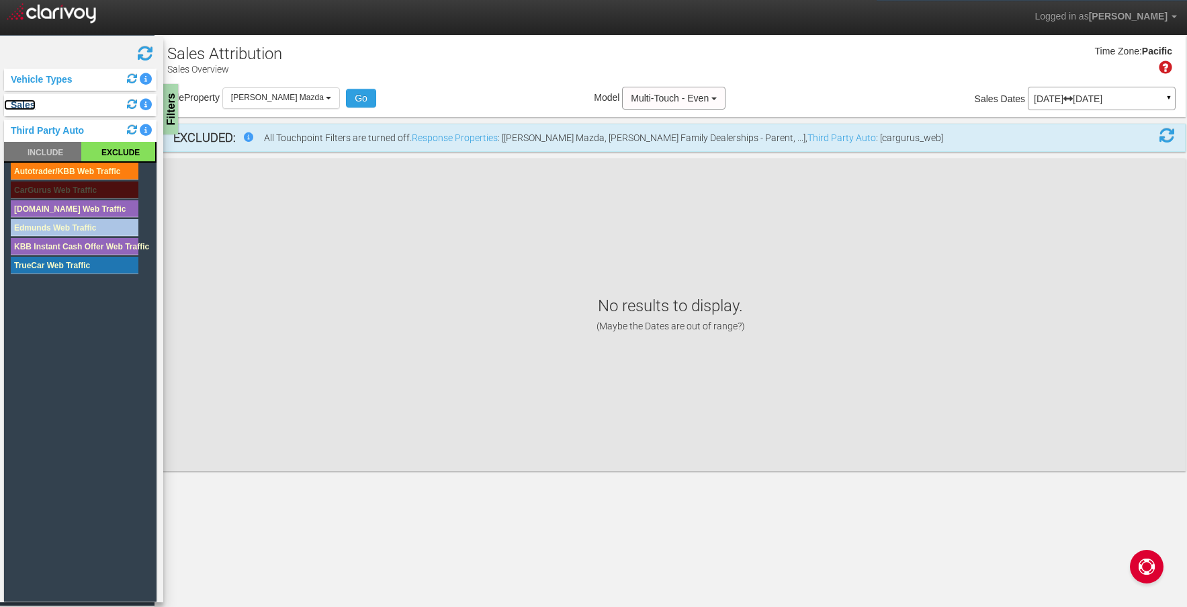
click at [33, 101] on link "Sales" at bounding box center [20, 104] width 32 height 11
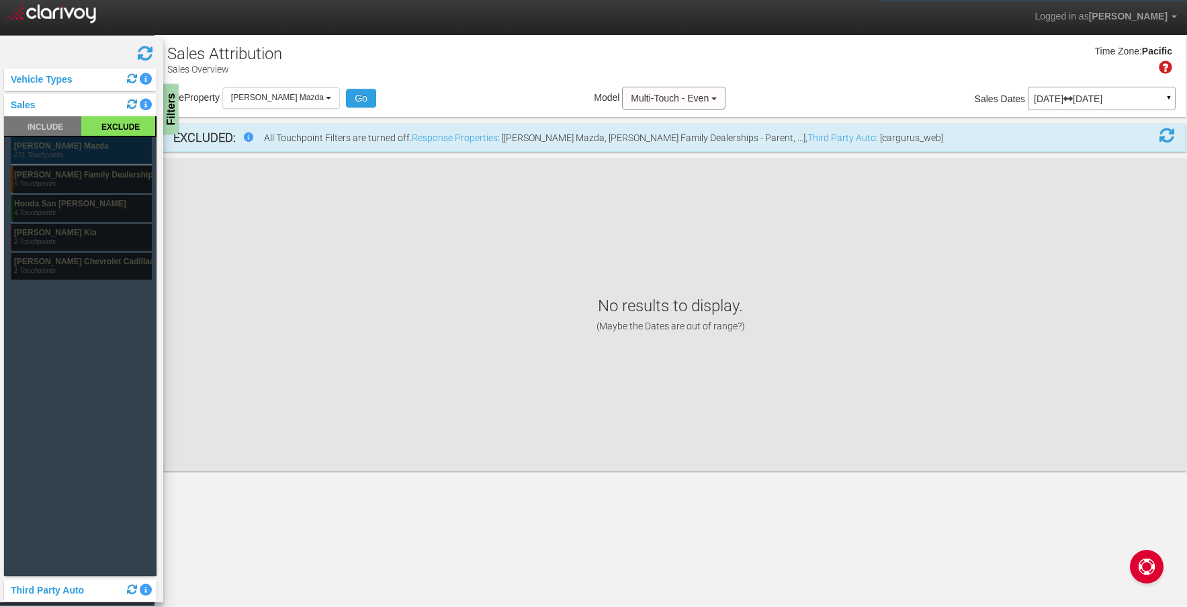
click at [42, 147] on rect at bounding box center [81, 150] width 141 height 27
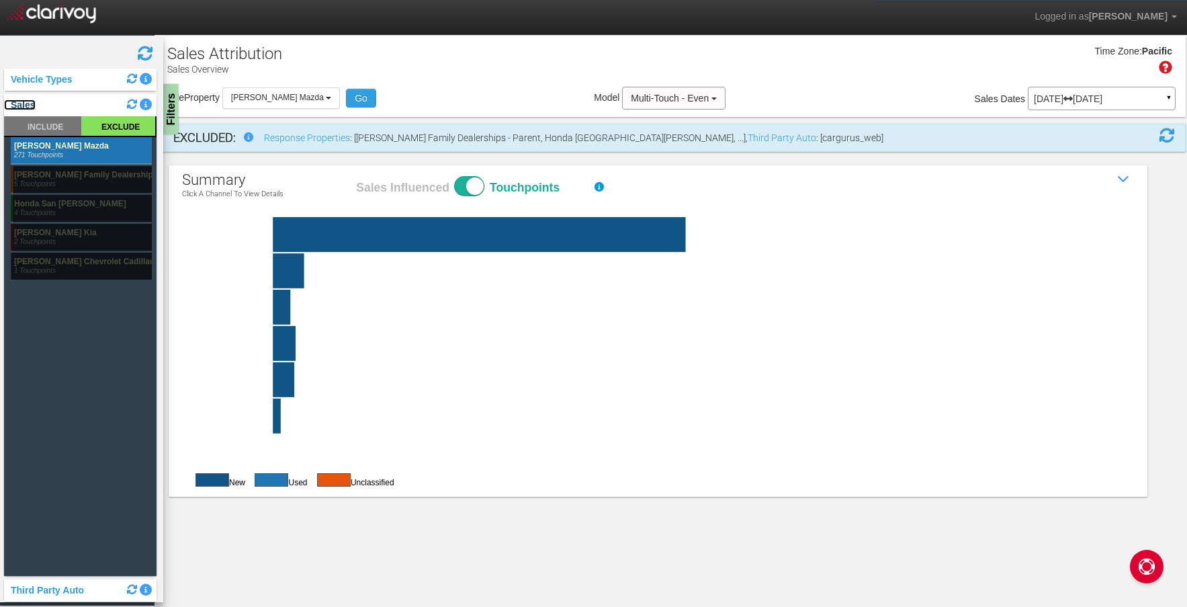
click at [29, 103] on link "Sales" at bounding box center [20, 104] width 32 height 11
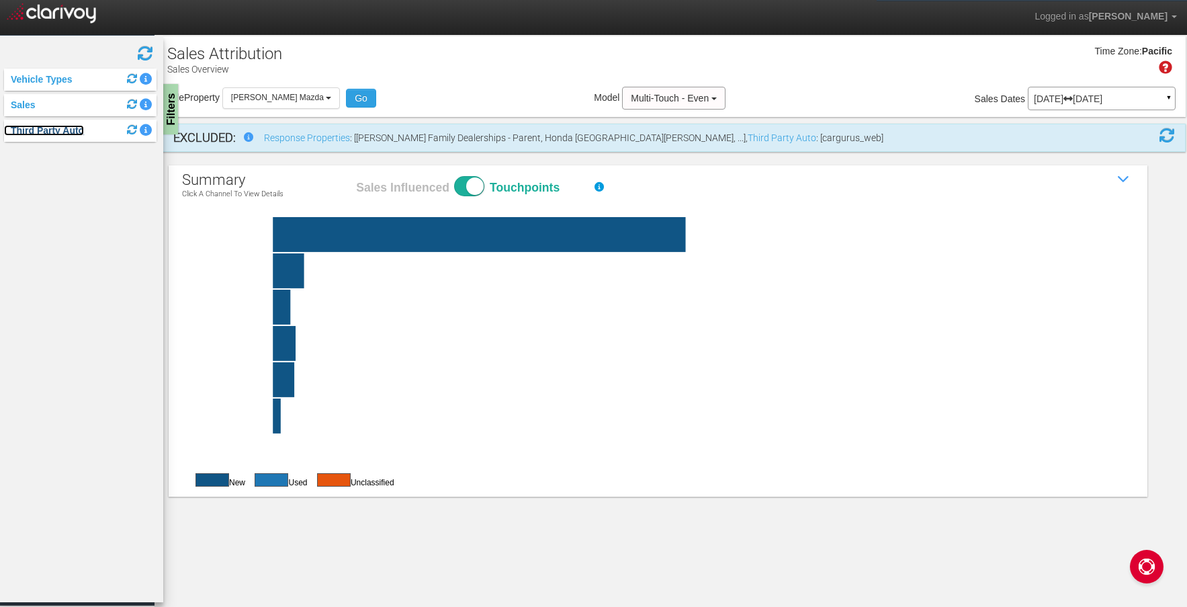
click at [35, 132] on link "Third Party Auto" at bounding box center [44, 130] width 80 height 11
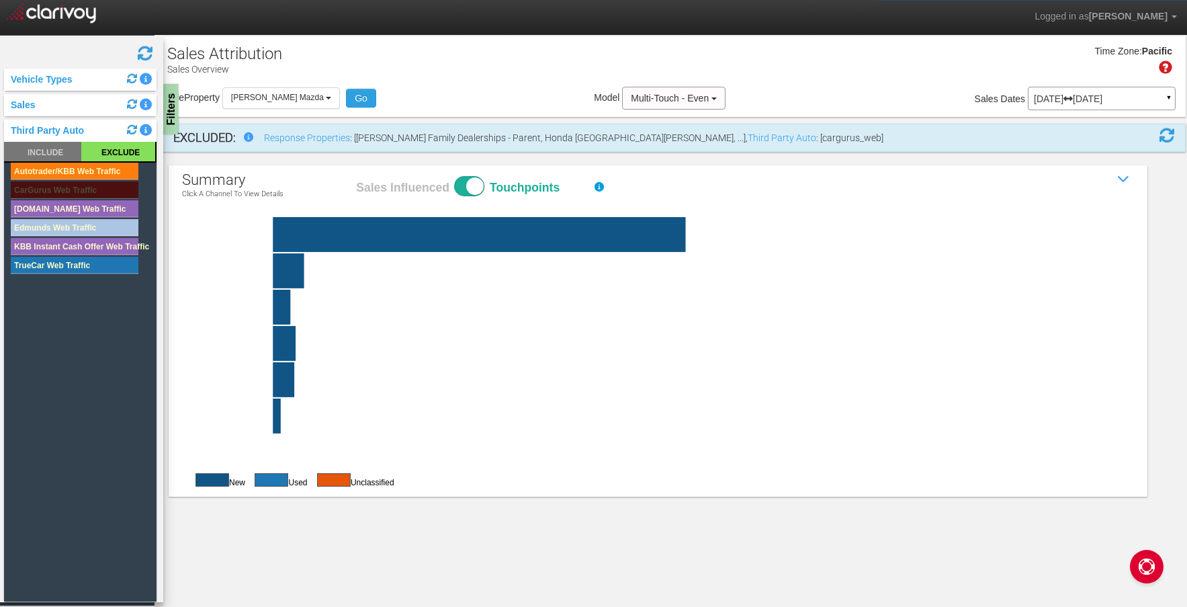
click at [53, 184] on rect at bounding box center [75, 189] width 128 height 17
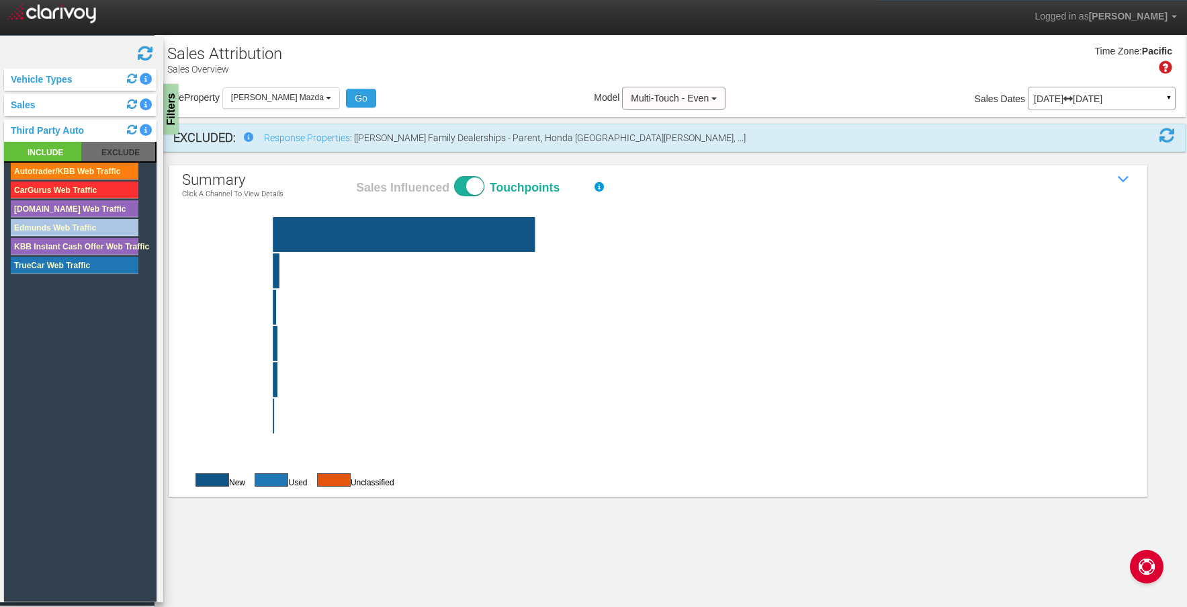
click at [53, 184] on rect at bounding box center [75, 189] width 128 height 17
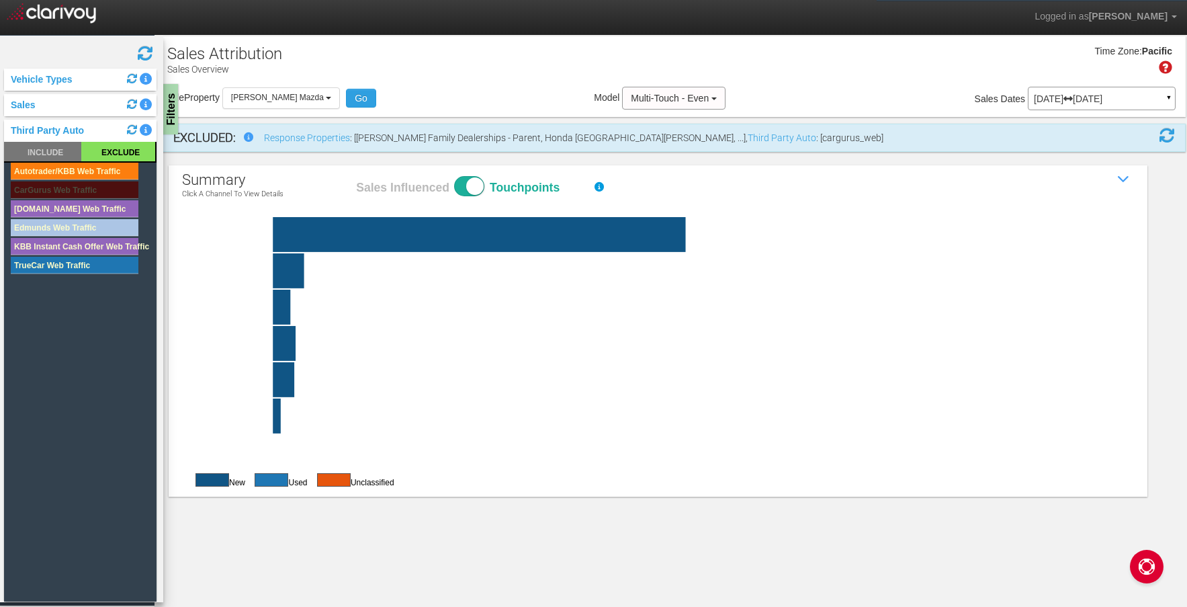
click at [886, 93] on div "Sale Property Loading Honda San [PERSON_NAME] Chevrolet Cadillac GMC [PERSON_NA…" at bounding box center [670, 101] width 1031 height 28
click at [1096, 111] on div "[DATE] [DATE] ▼ Comparing to: mm/dd/yyyy - mm/dd/yyyy Date Range: Custom [DATE]…" at bounding box center [1102, 101] width 148 height 24
click at [1095, 86] on div "Time Zone: Pacific" at bounding box center [670, 65] width 1031 height 44
click at [1095, 92] on div "[DATE] [DATE] ▼" at bounding box center [1102, 99] width 148 height 24
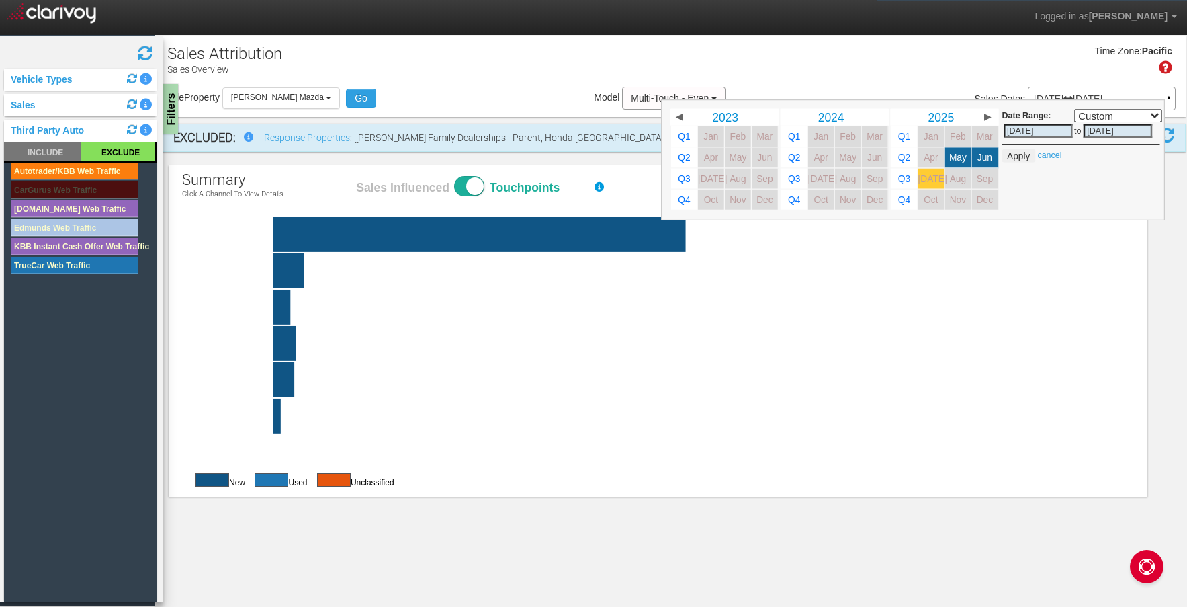
click at [929, 179] on span "[DATE]" at bounding box center [933, 178] width 29 height 10
select select ","
type input "[DATE]"
click at [1009, 157] on button "Apply" at bounding box center [1019, 155] width 33 height 13
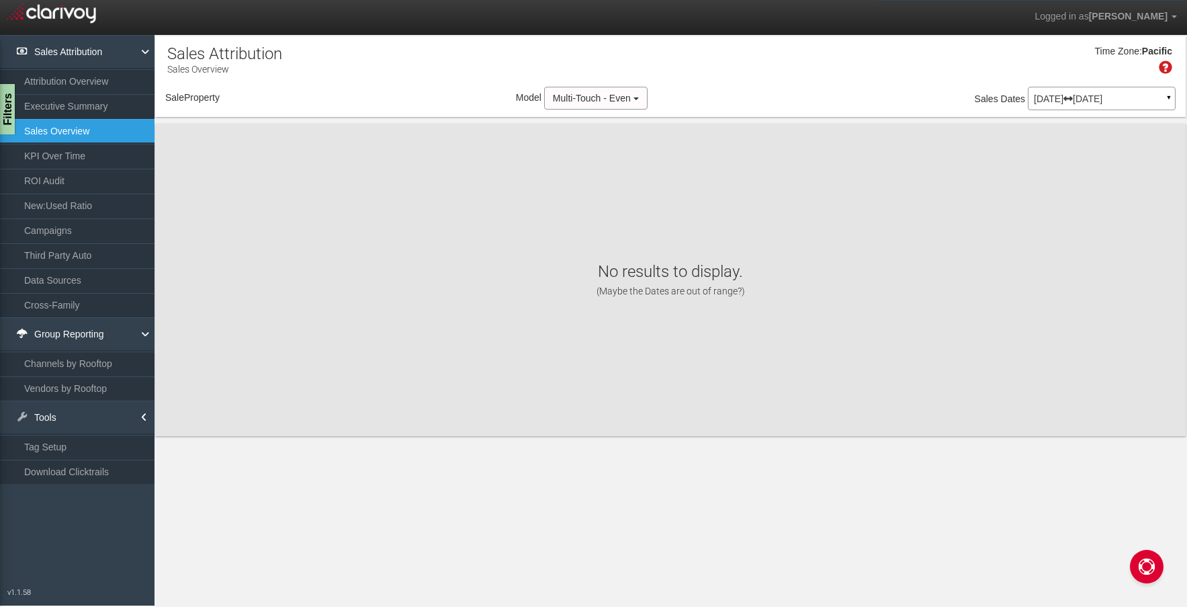
select select "object:881"
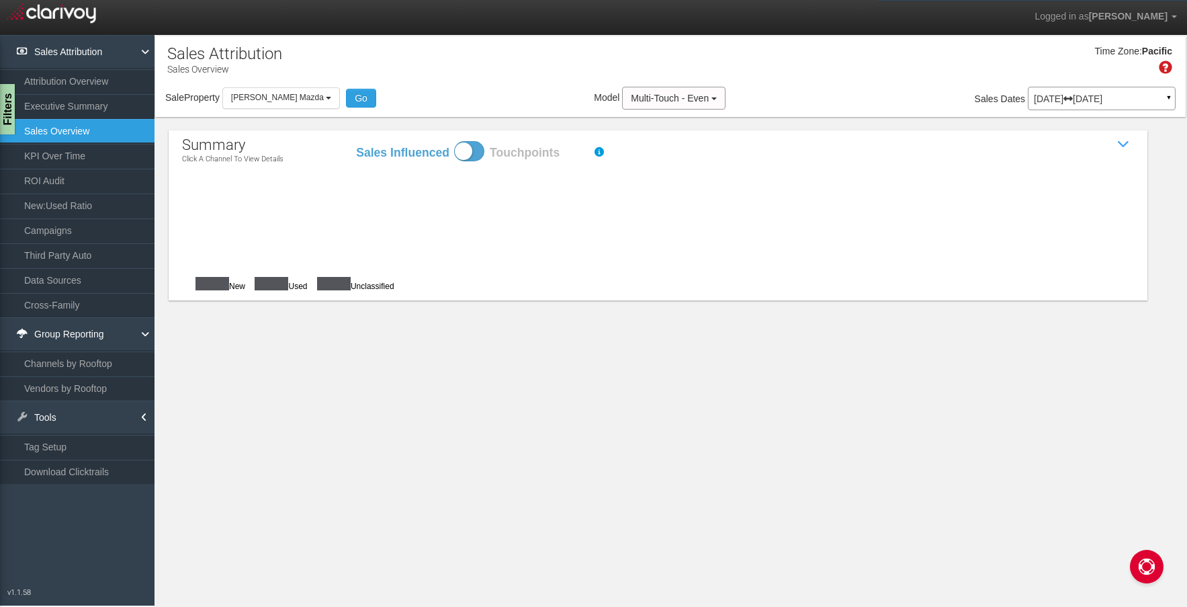
click at [856, 64] on div "Time Zone: Pacific" at bounding box center [670, 65] width 1031 height 44
click at [856, 65] on div "Time Zone: Pacific" at bounding box center [670, 65] width 1031 height 44
click at [849, 81] on div "Time Zone: Pacific" at bounding box center [670, 65] width 1031 height 44
